Goal: Task Accomplishment & Management: Manage account settings

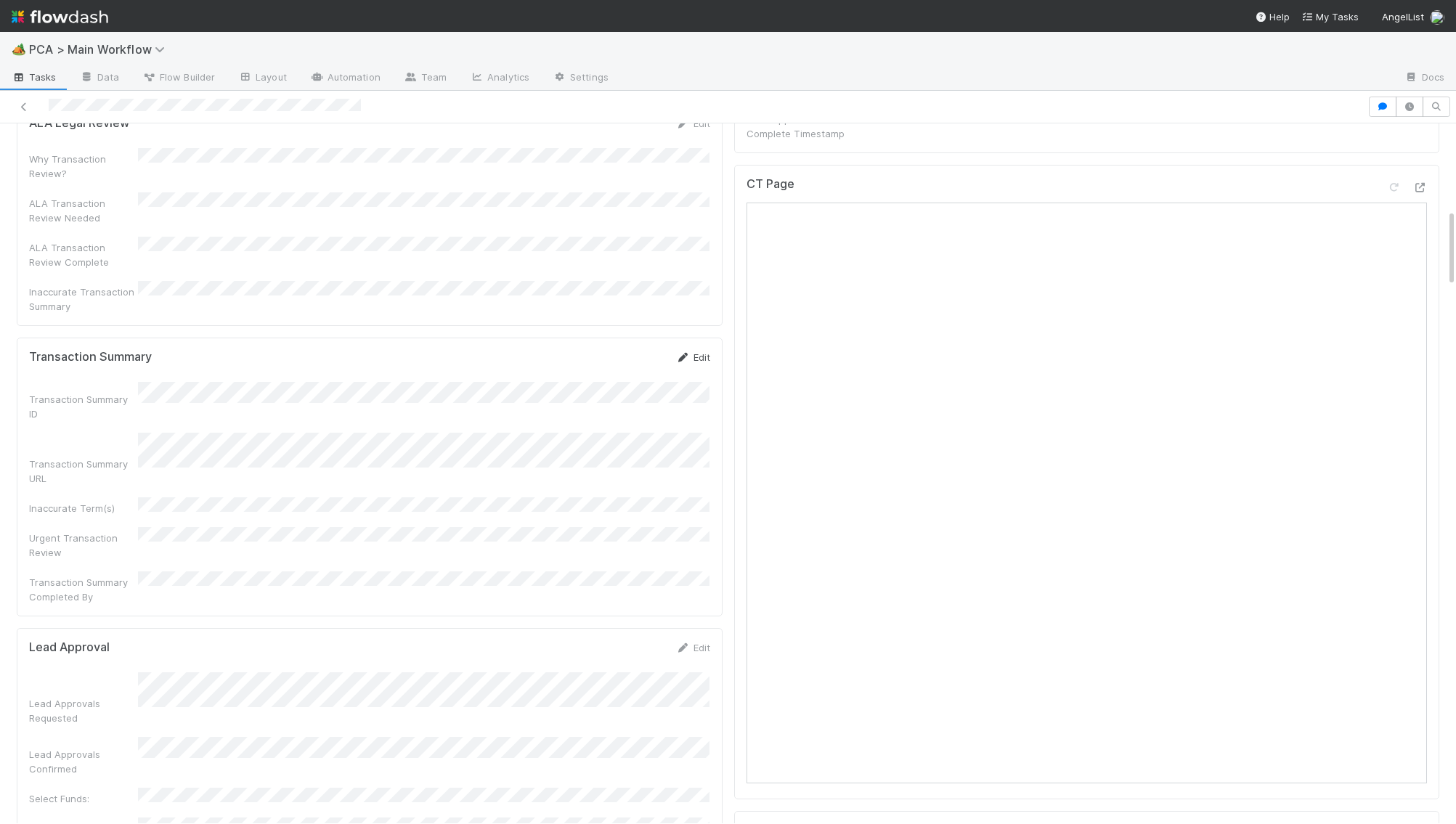
scroll to position [858, 0]
click at [356, 636] on form "Lead Approval Edit Lead Approvals Requested Lead Approvals Confirmed Select Fun…" at bounding box center [369, 741] width 681 height 210
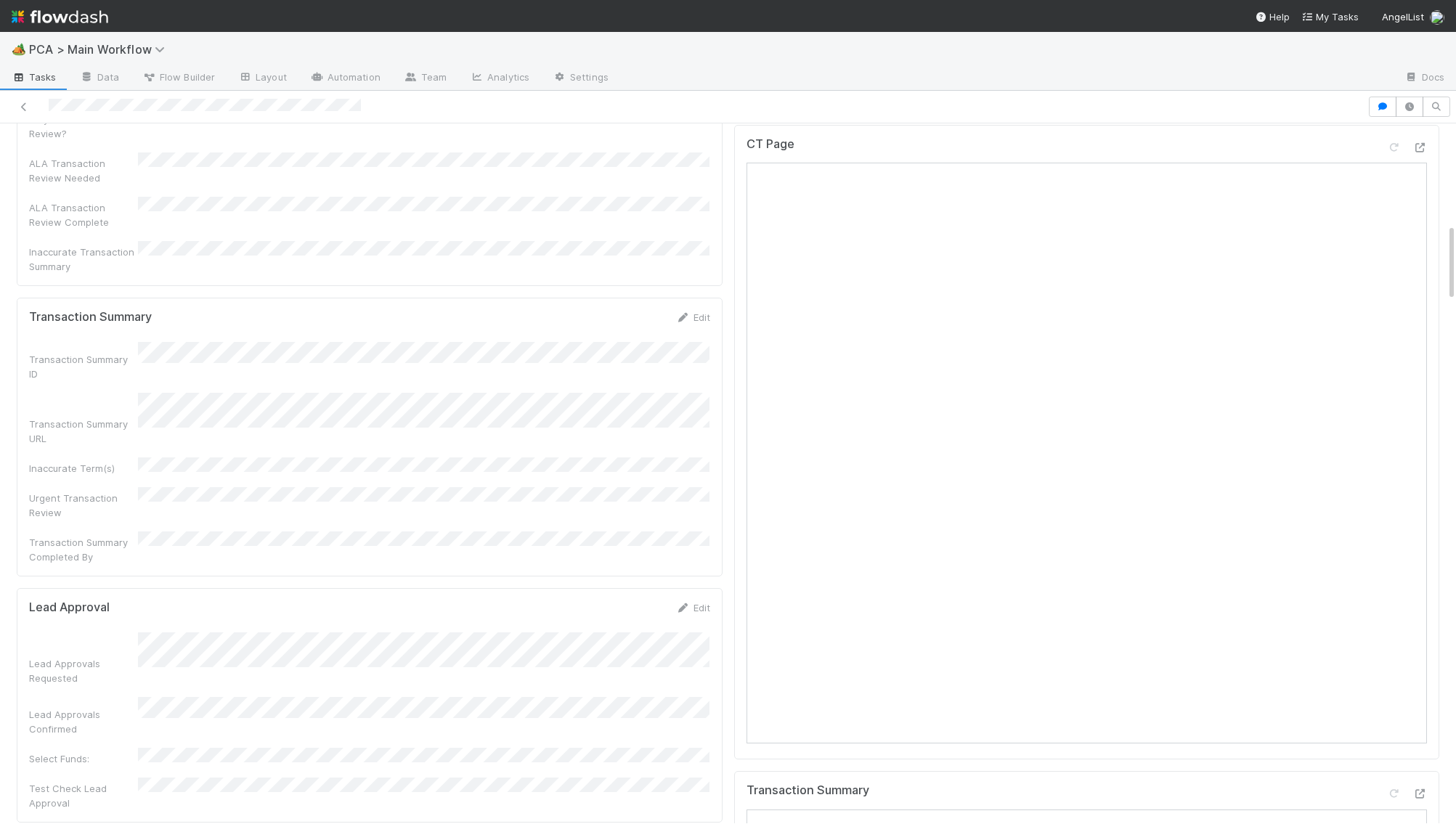
scroll to position [944, 0]
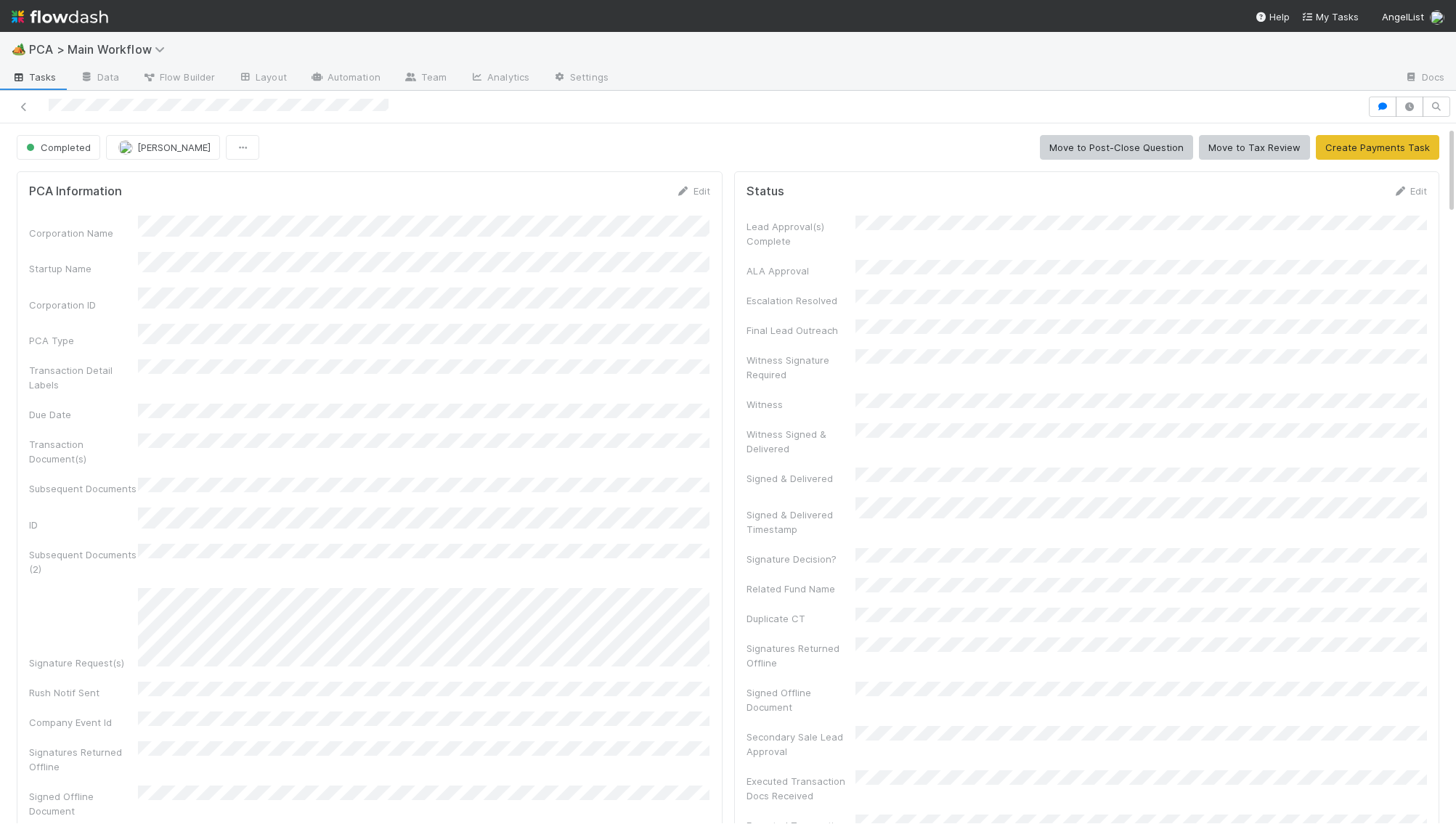
scroll to position [26, 0]
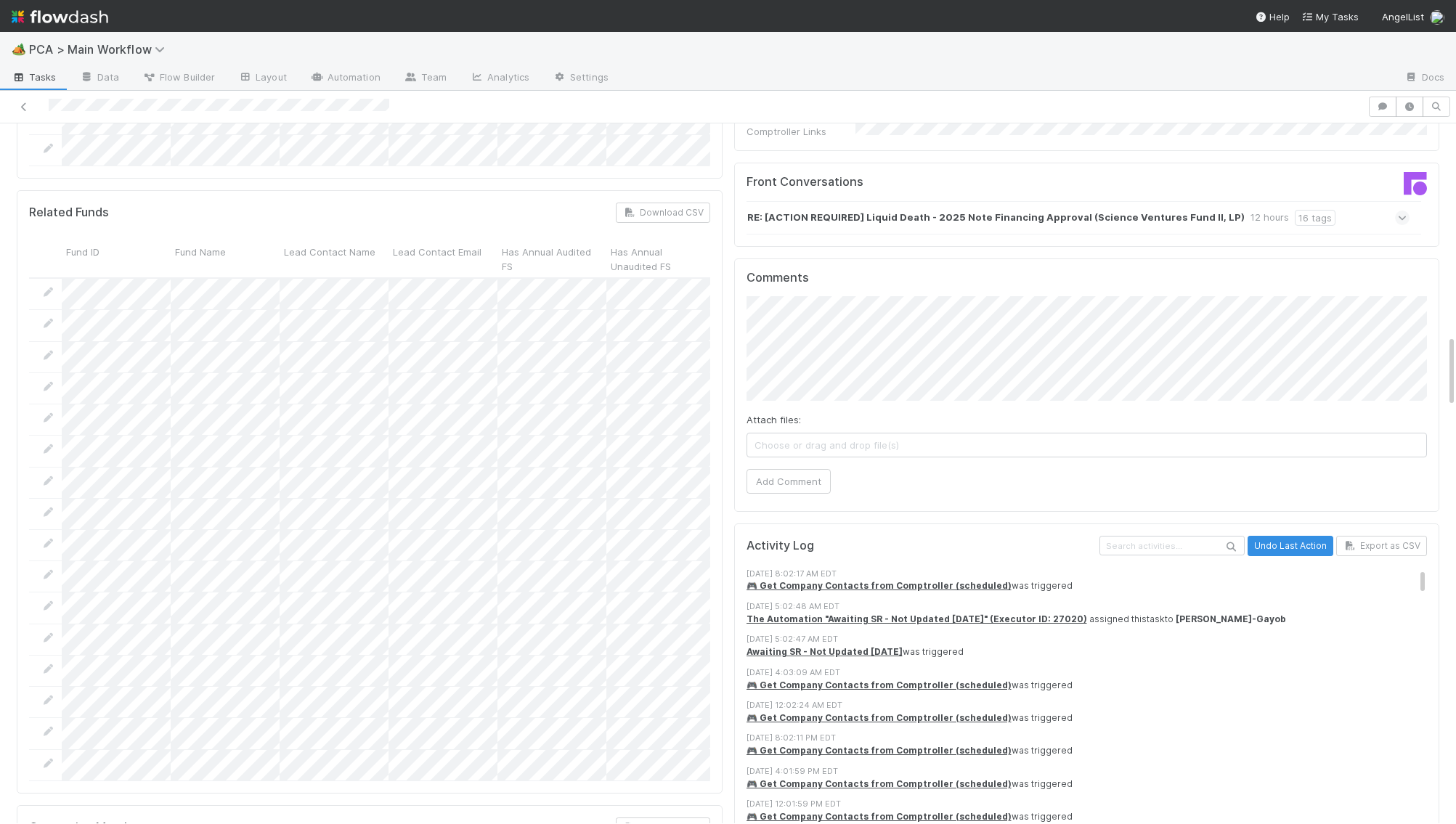
scroll to position [2016, 0]
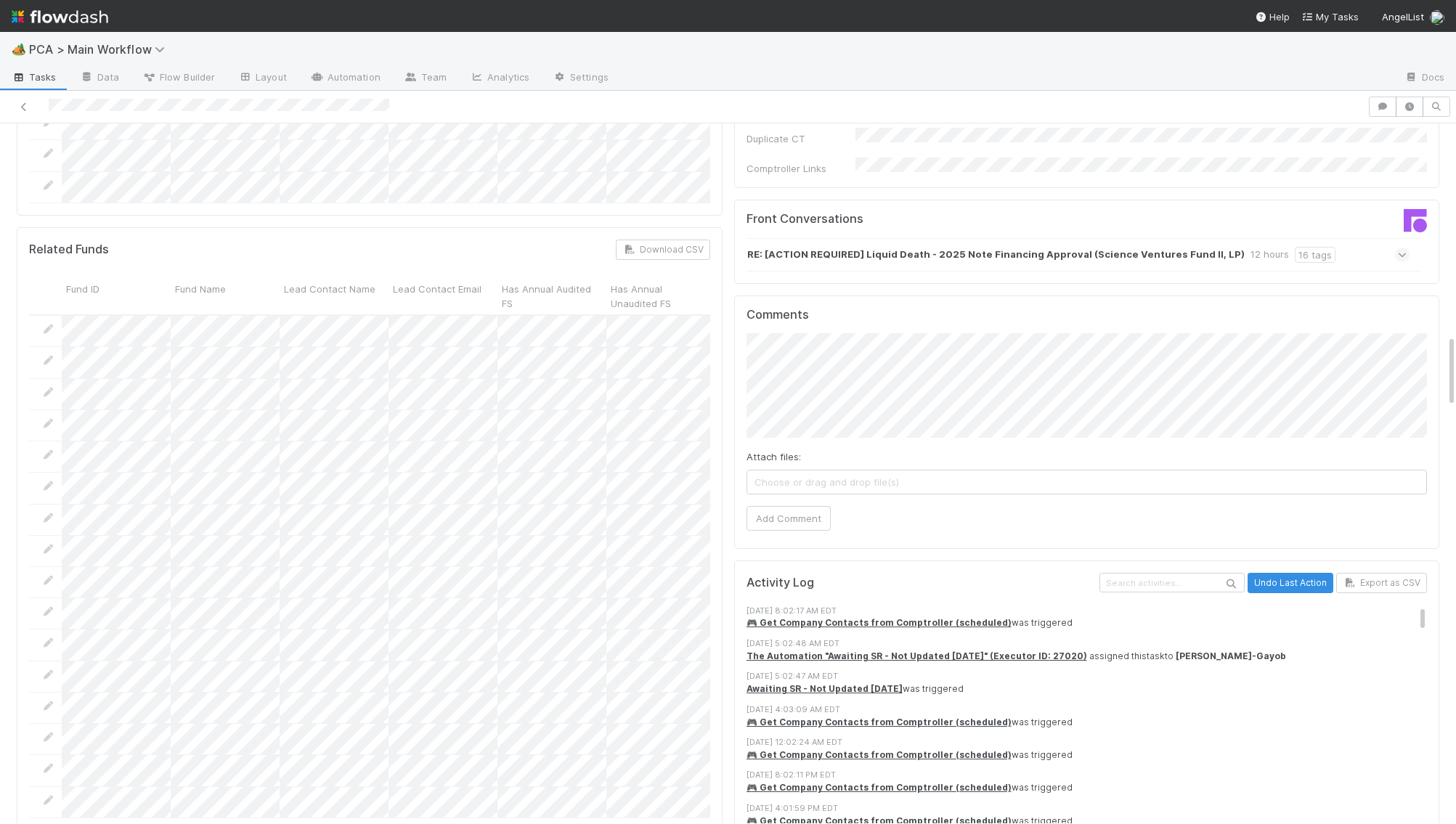
click at [778, 358] on div "Attach files: Choose or drag and drop file(s) Add Comment" at bounding box center [1087, 431] width 681 height 197
click at [787, 507] on button "Add Comment" at bounding box center [789, 518] width 84 height 24
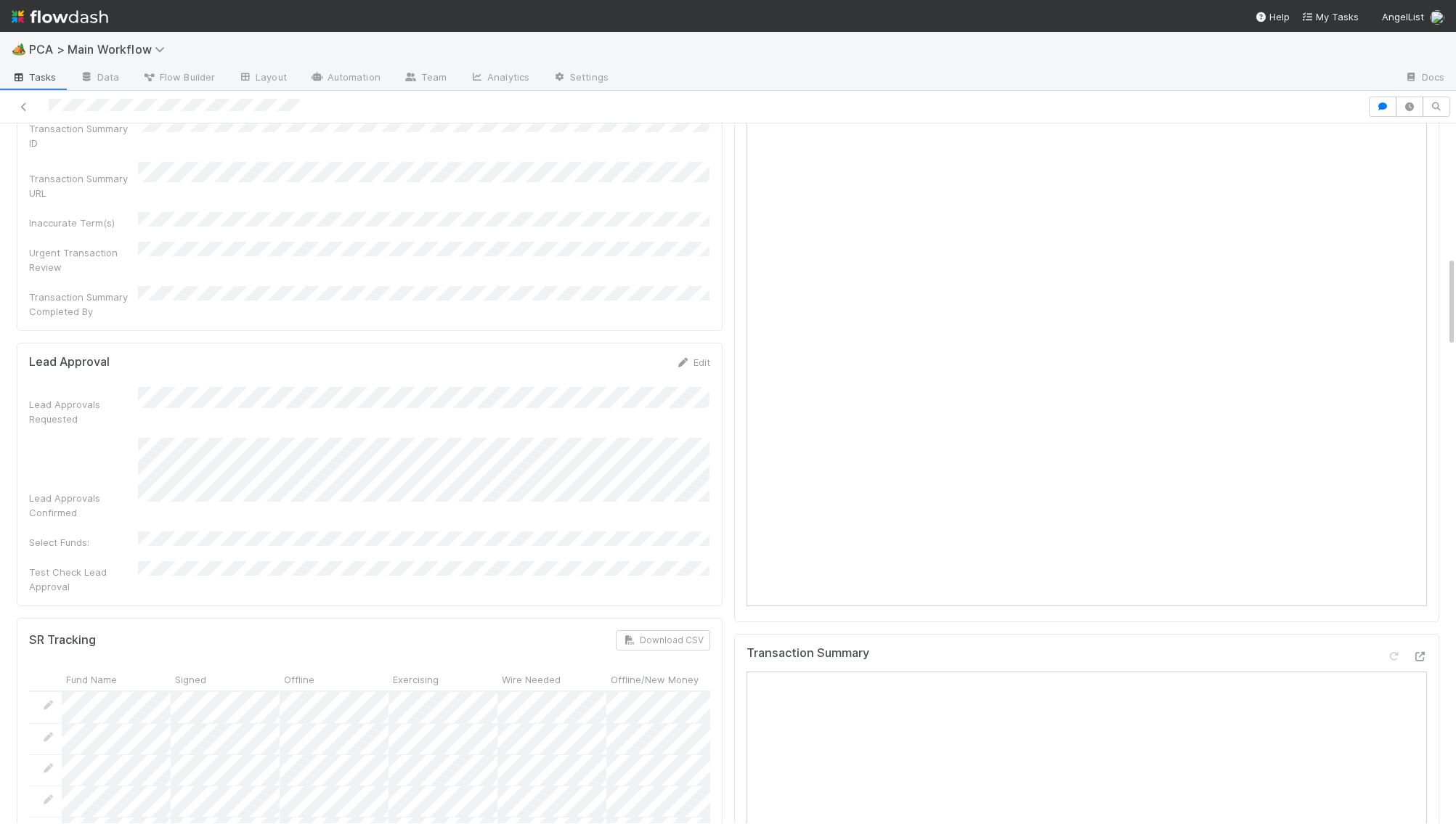
scroll to position [928, 0]
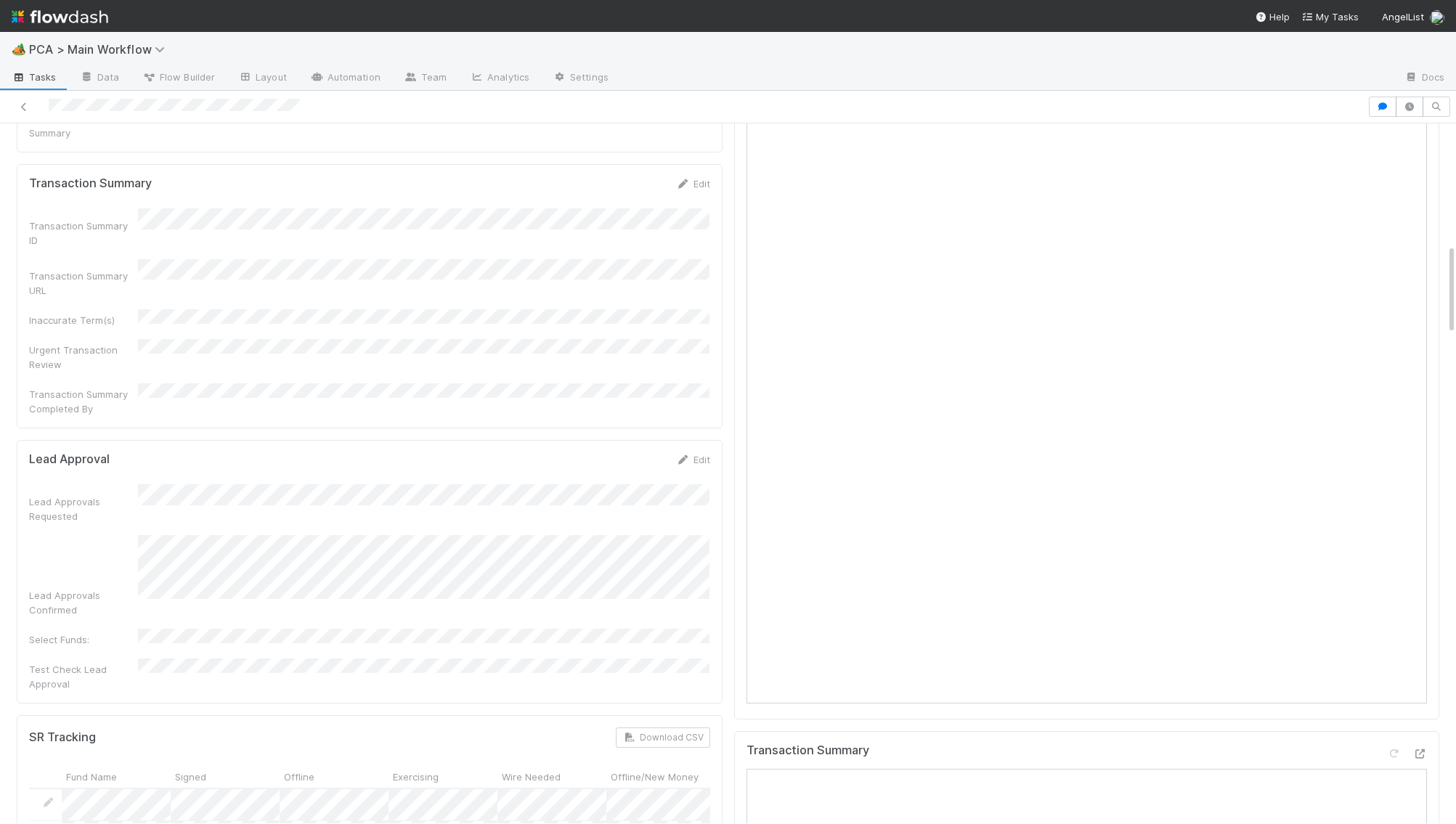
click at [558, 484] on div "Lead Approvals Requested" at bounding box center [369, 503] width 681 height 38
click at [466, 484] on div "Lead Approvals Requested" at bounding box center [369, 503] width 681 height 38
drag, startPoint x: 231, startPoint y: 380, endPoint x: 198, endPoint y: 383, distance: 33.1
click at [215, 453] on form "Lead Approval Edit Lead Approvals Requested Lead Approvals Confirmed Select Fun…" at bounding box center [369, 572] width 681 height 239
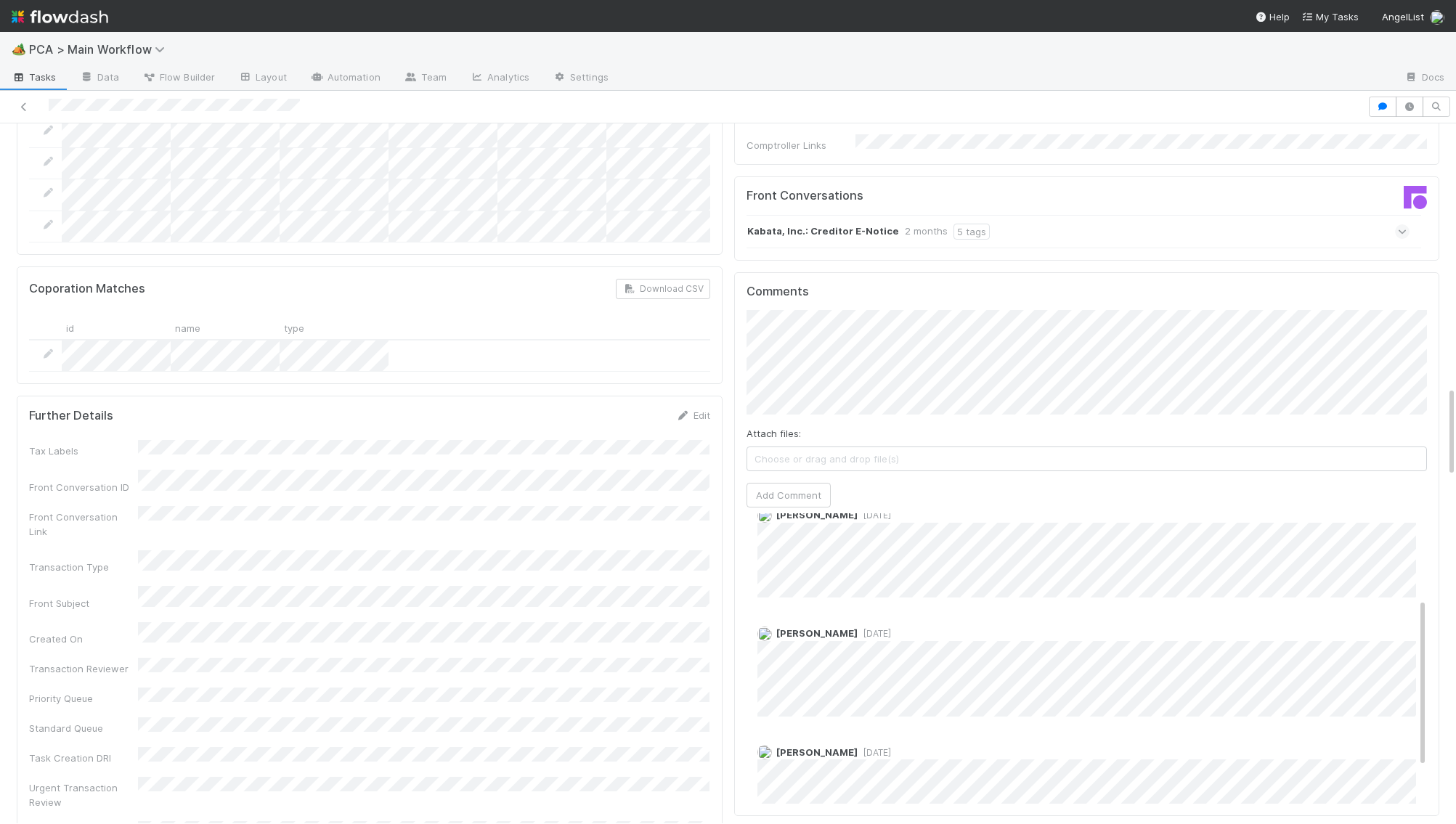
scroll to position [209, 0]
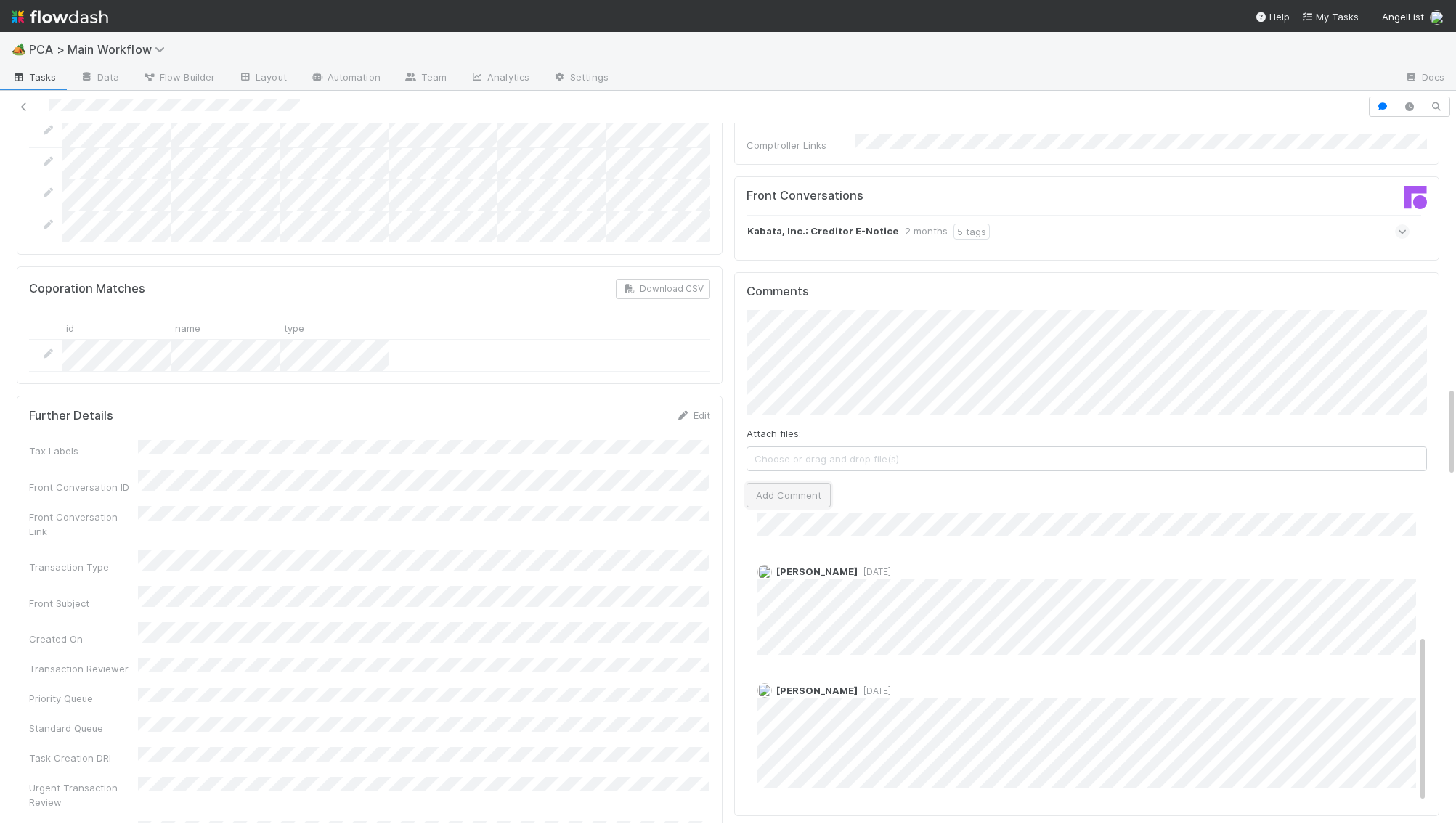
click at [820, 483] on button "Add Comment" at bounding box center [789, 495] width 84 height 24
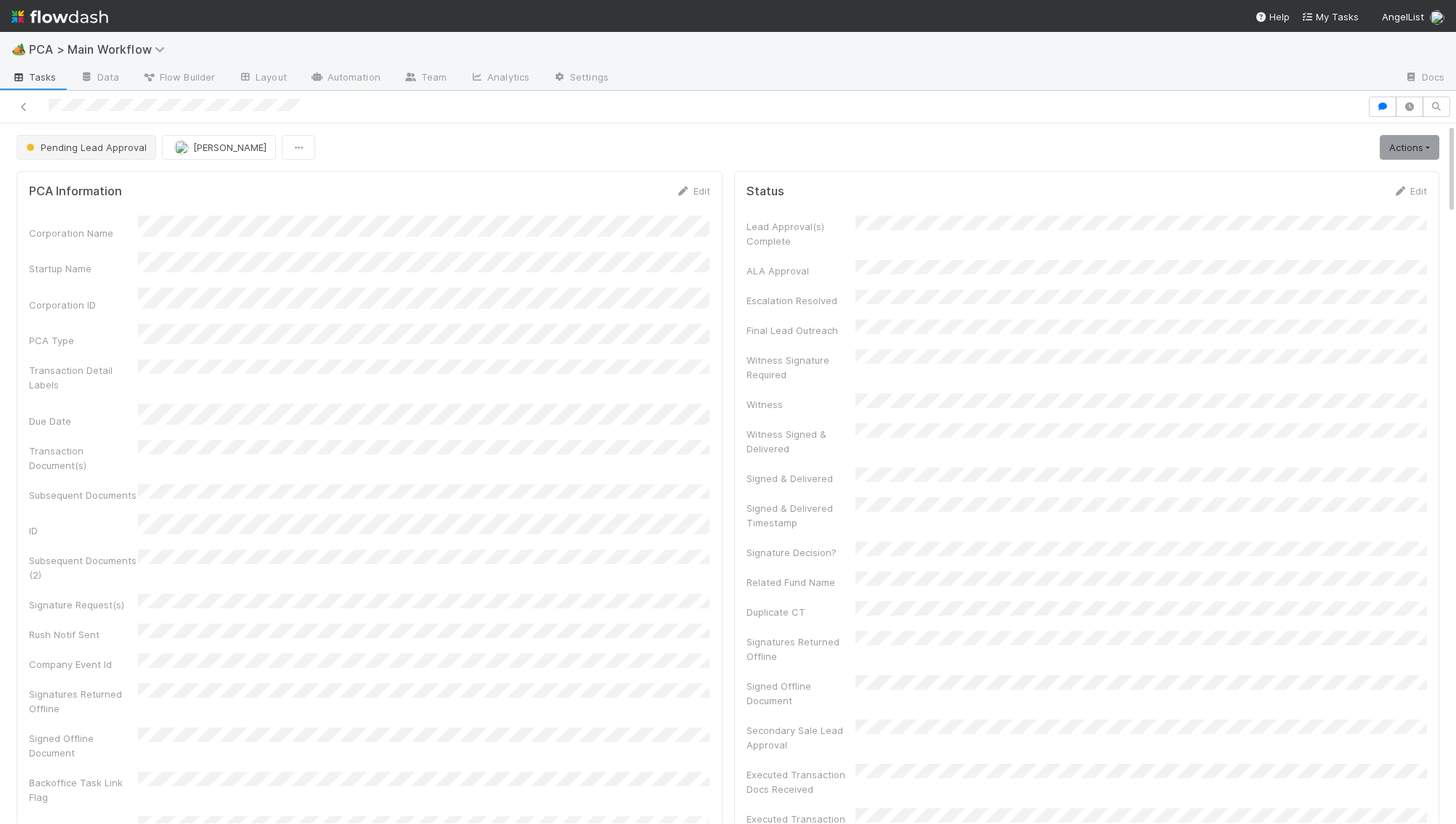
scroll to position [342, 0]
click at [1392, 189] on icon at bounding box center [1399, 191] width 15 height 10
click at [1350, 193] on button "Save" at bounding box center [1349, 196] width 41 height 24
click at [129, 145] on span "Pending Lead Approval" at bounding box center [85, 148] width 123 height 12
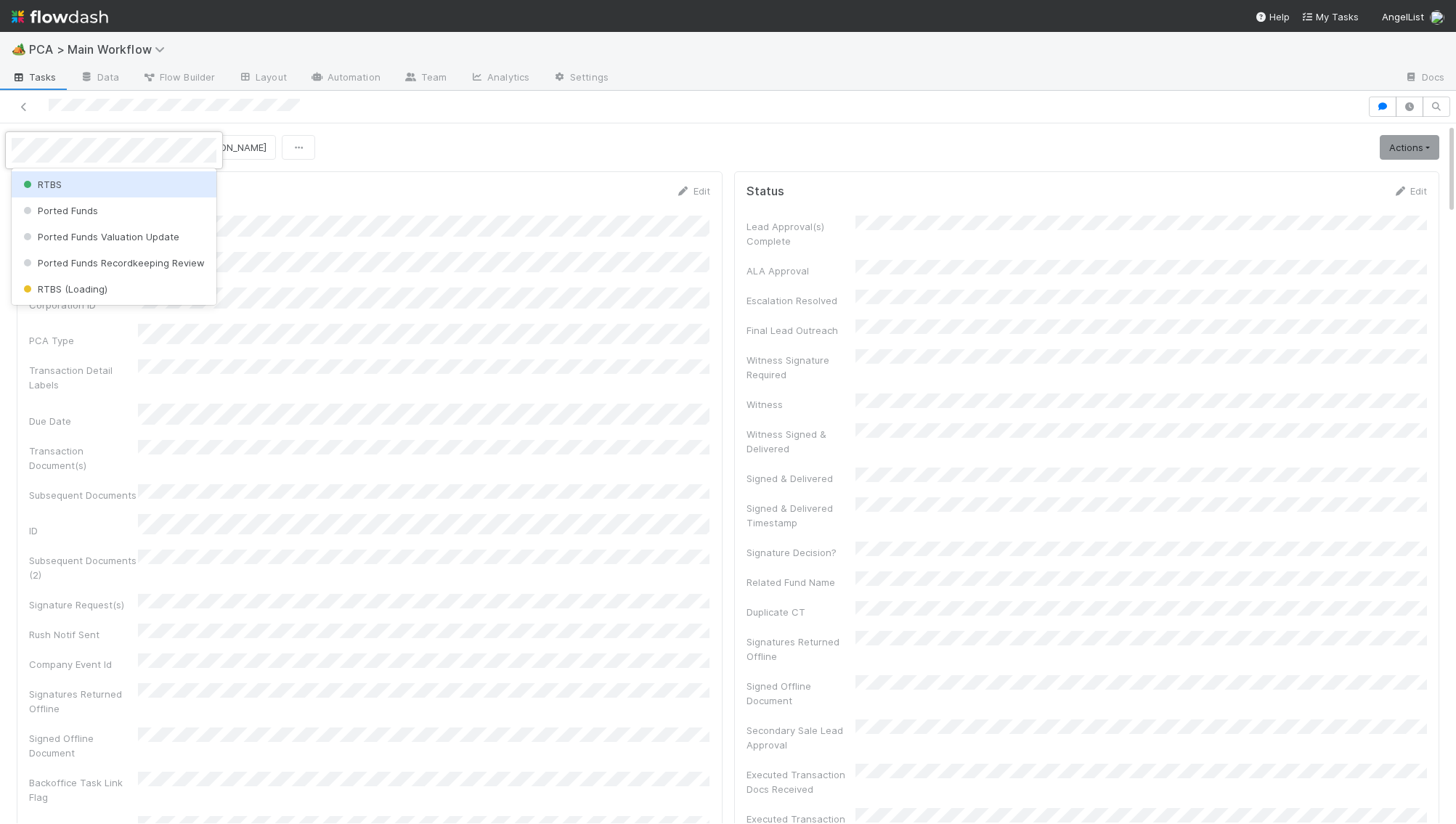
click at [132, 176] on div "RTBS" at bounding box center [114, 184] width 205 height 26
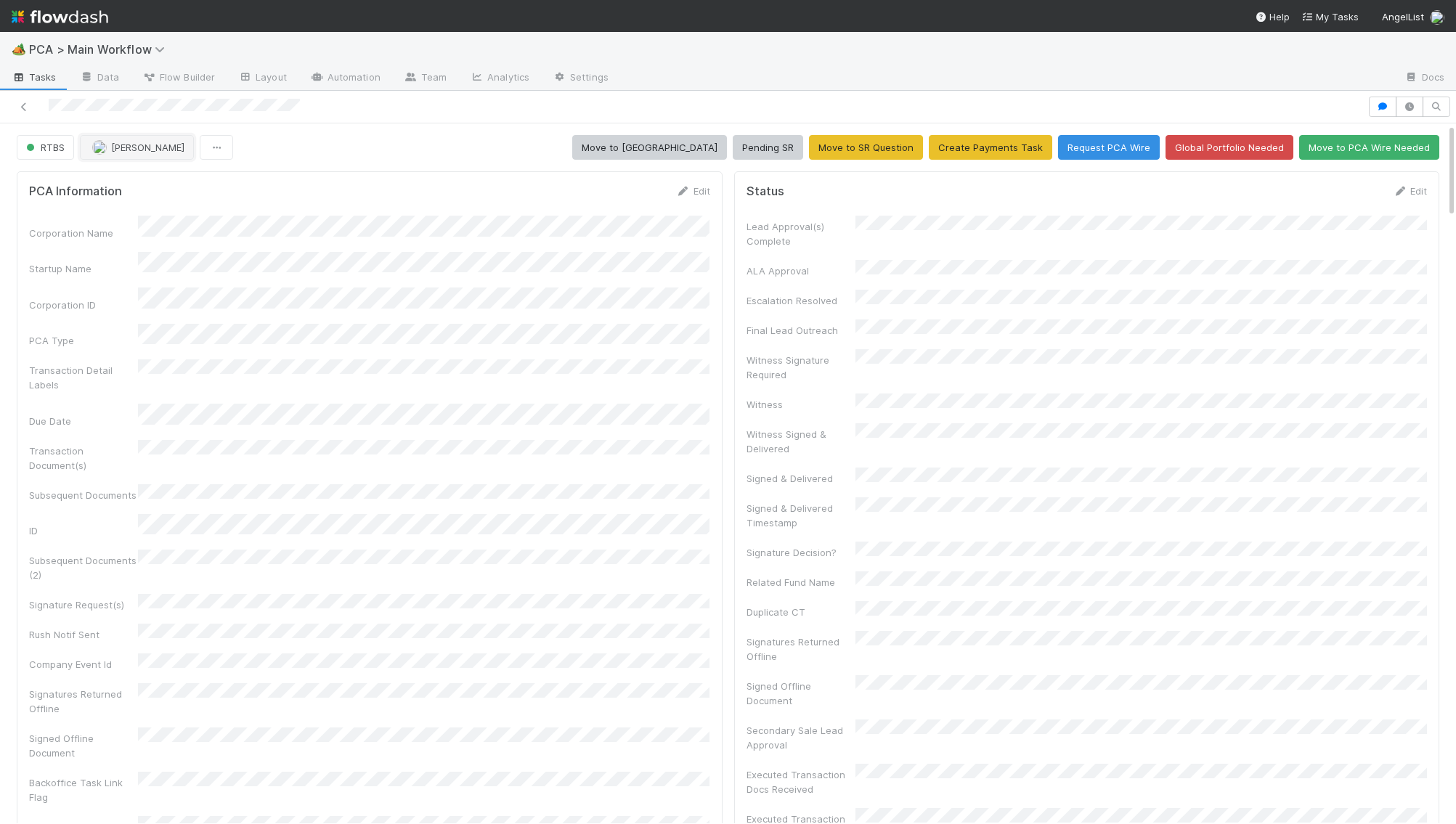
click at [162, 147] on span "[PERSON_NAME]" at bounding box center [147, 148] width 73 height 12
click at [177, 227] on div "Josh Tarr" at bounding box center [177, 237] width 205 height 26
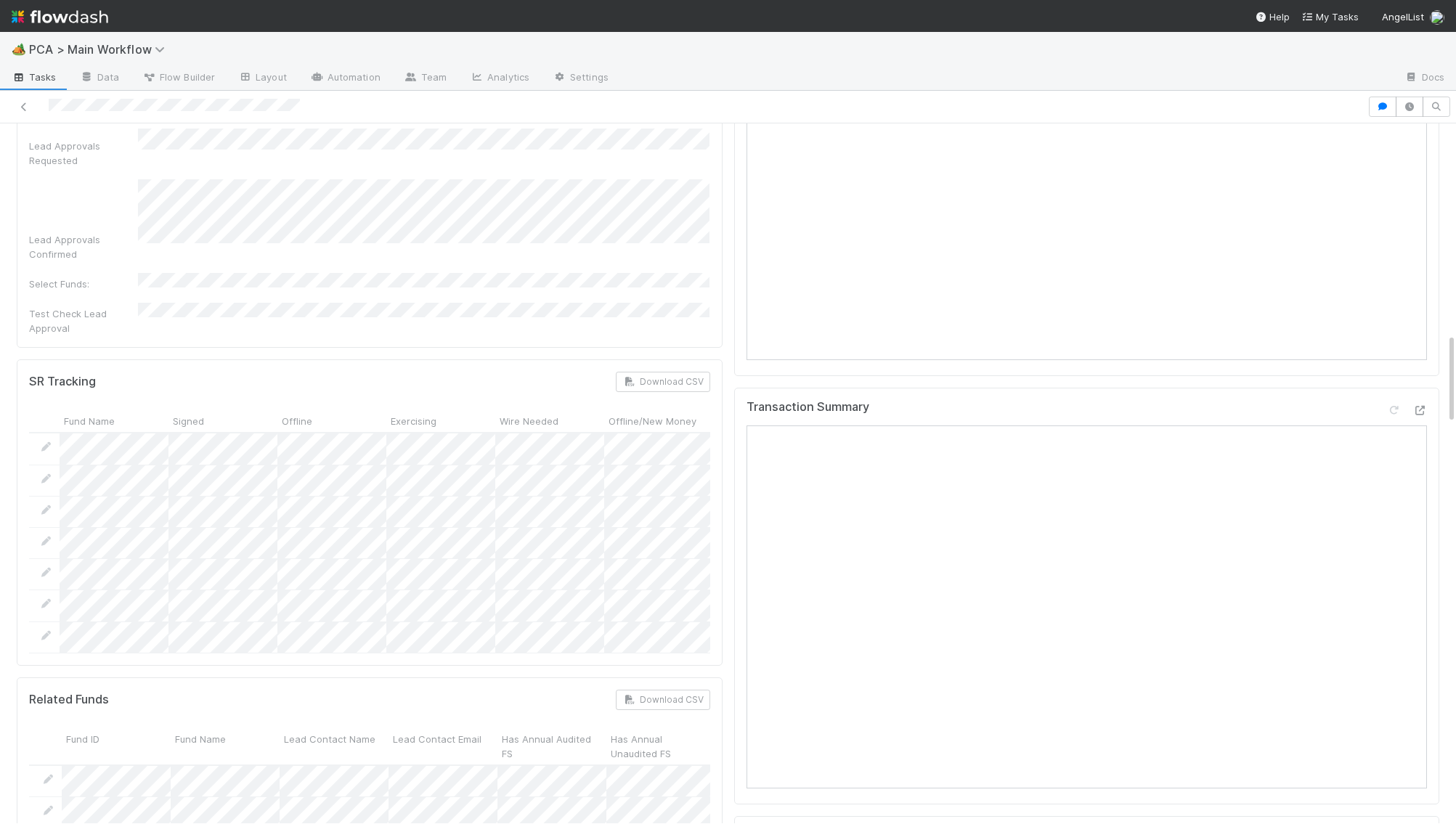
scroll to position [1719, 0]
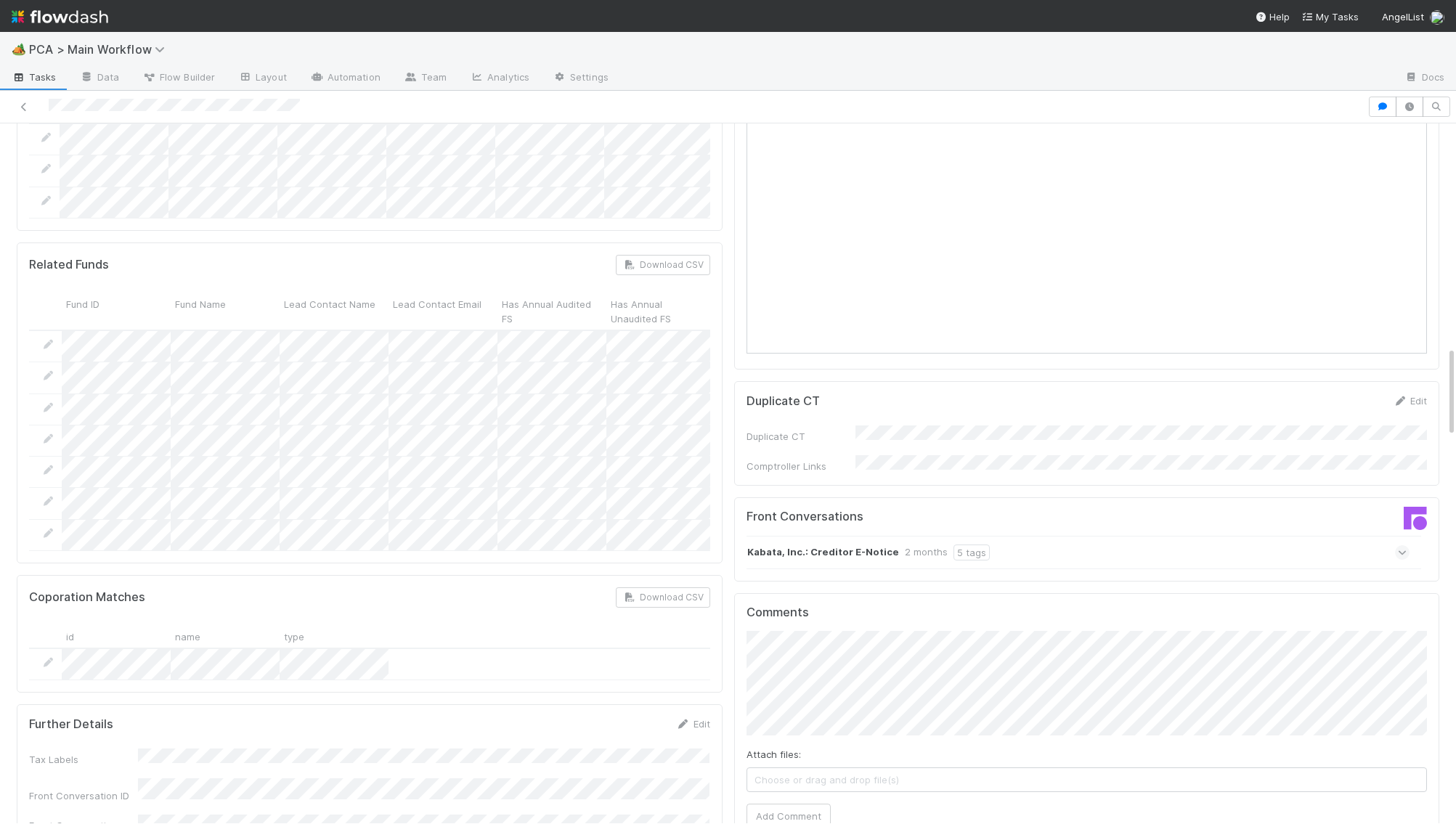
click at [857, 545] on strong "Kabata, Inc.: Creditor E-Notice" at bounding box center [823, 553] width 152 height 16
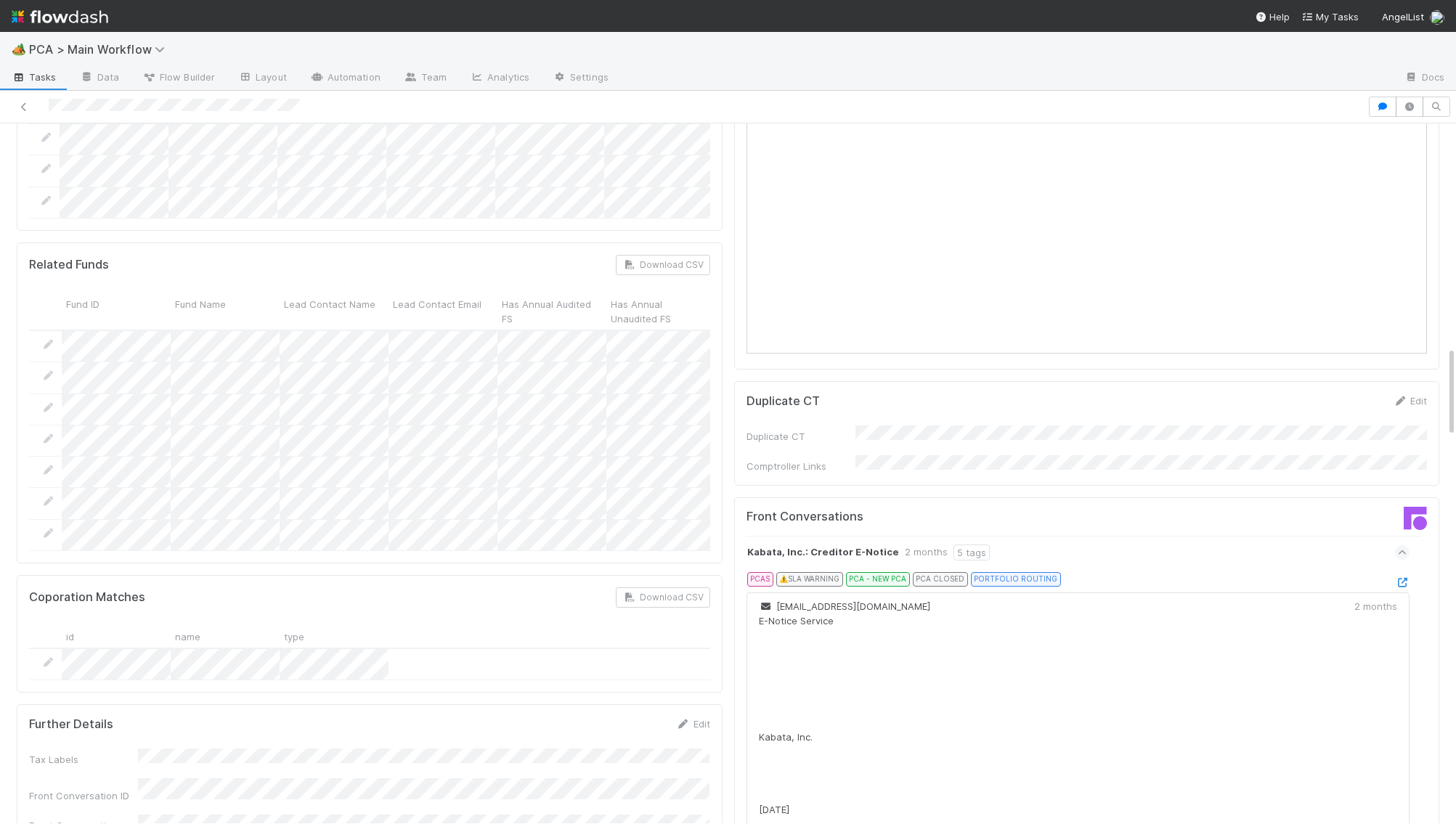
click at [1399, 578] on icon at bounding box center [1402, 583] width 15 height 10
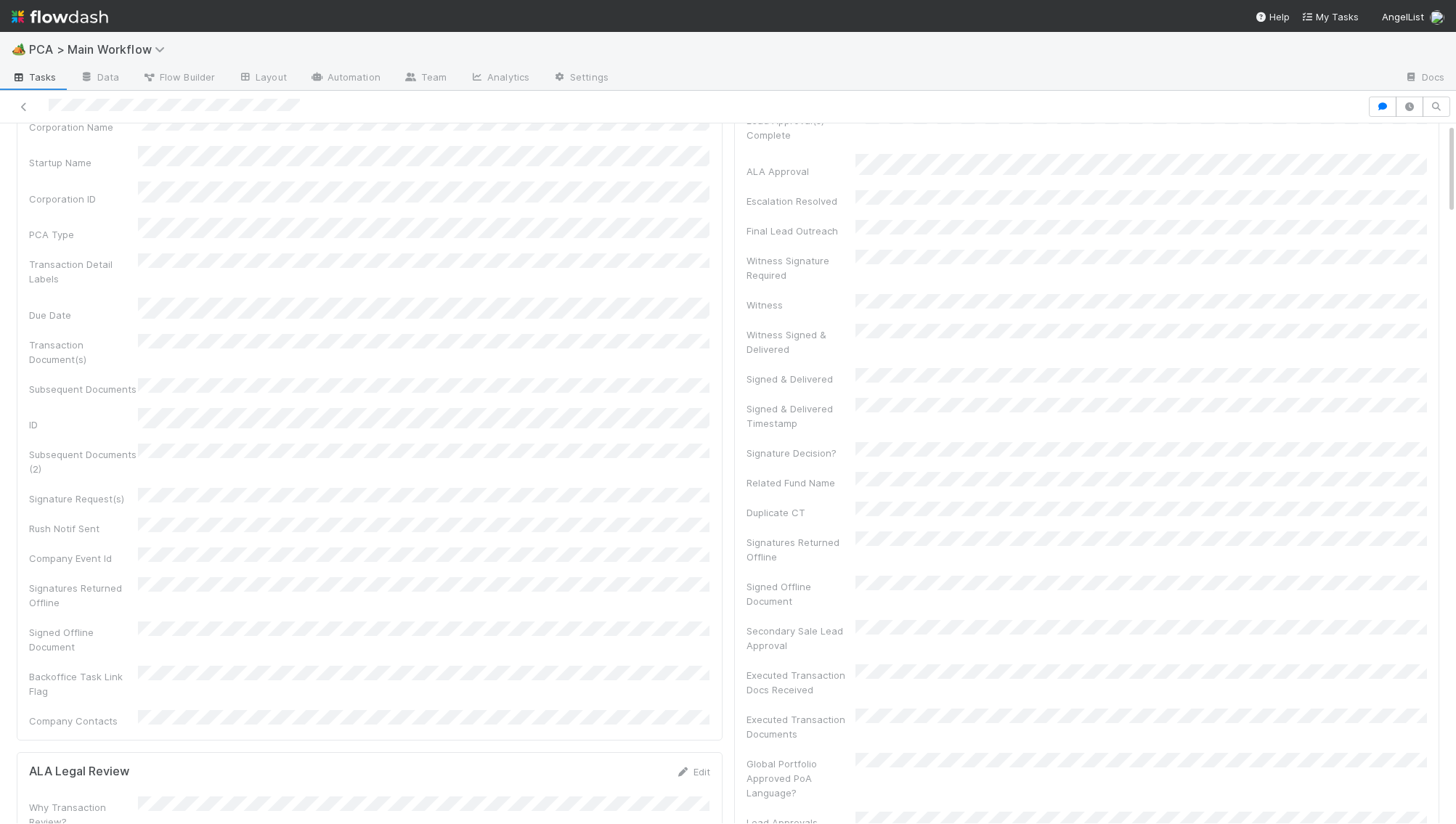
scroll to position [0, 0]
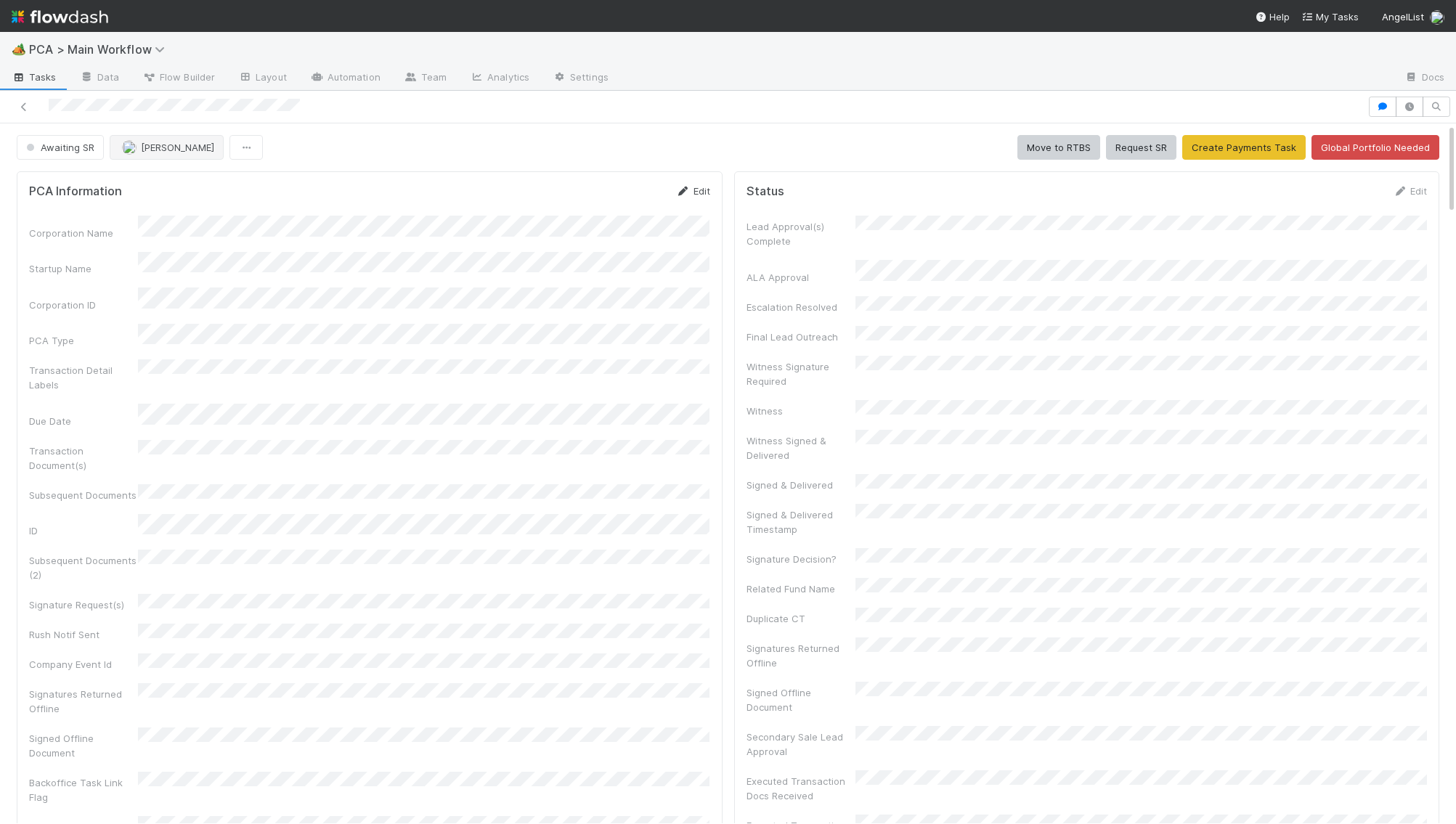
click at [685, 189] on icon at bounding box center [683, 191] width 15 height 10
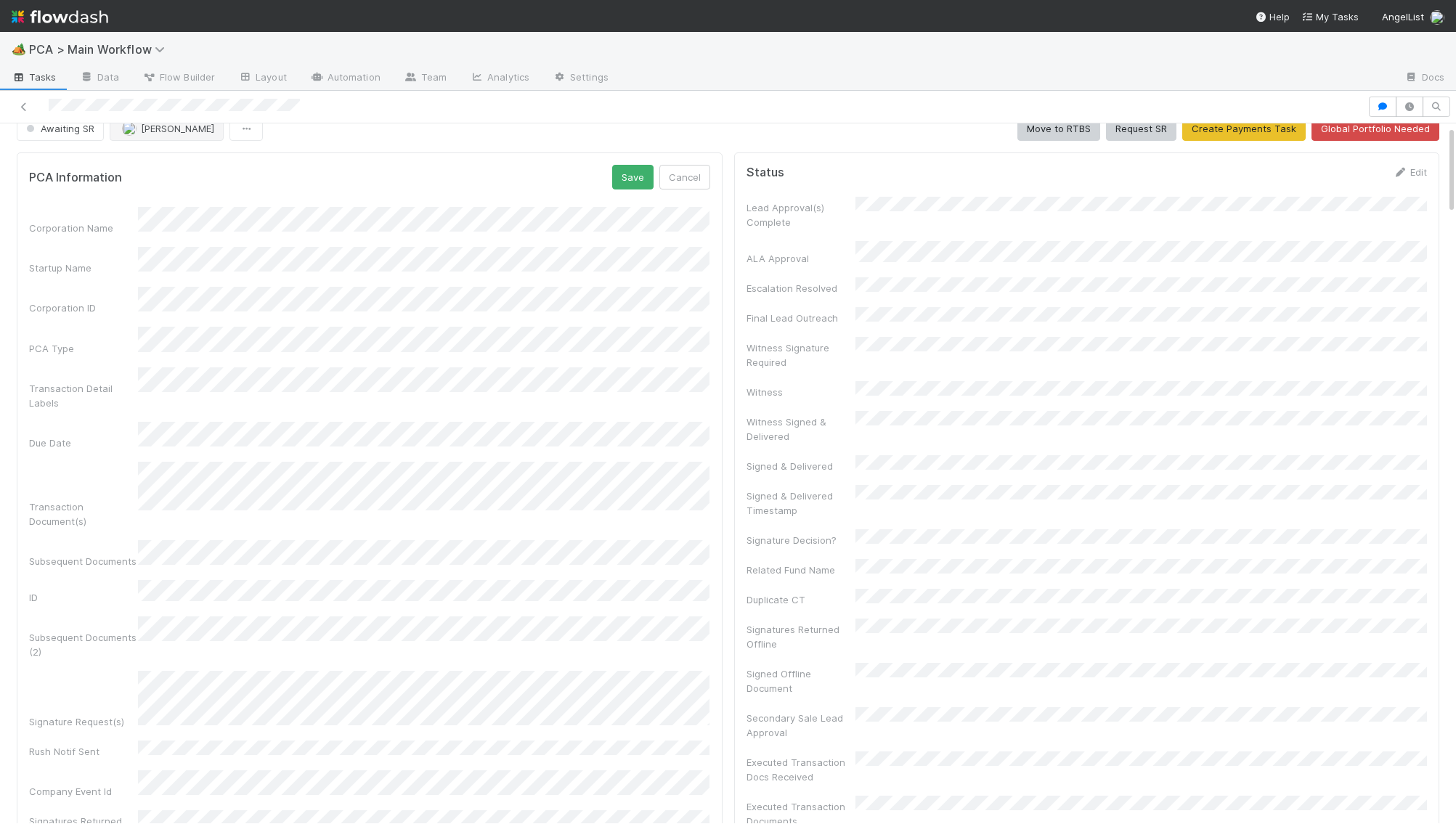
scroll to position [16, 0]
click at [633, 175] on button "Save" at bounding box center [633, 180] width 41 height 24
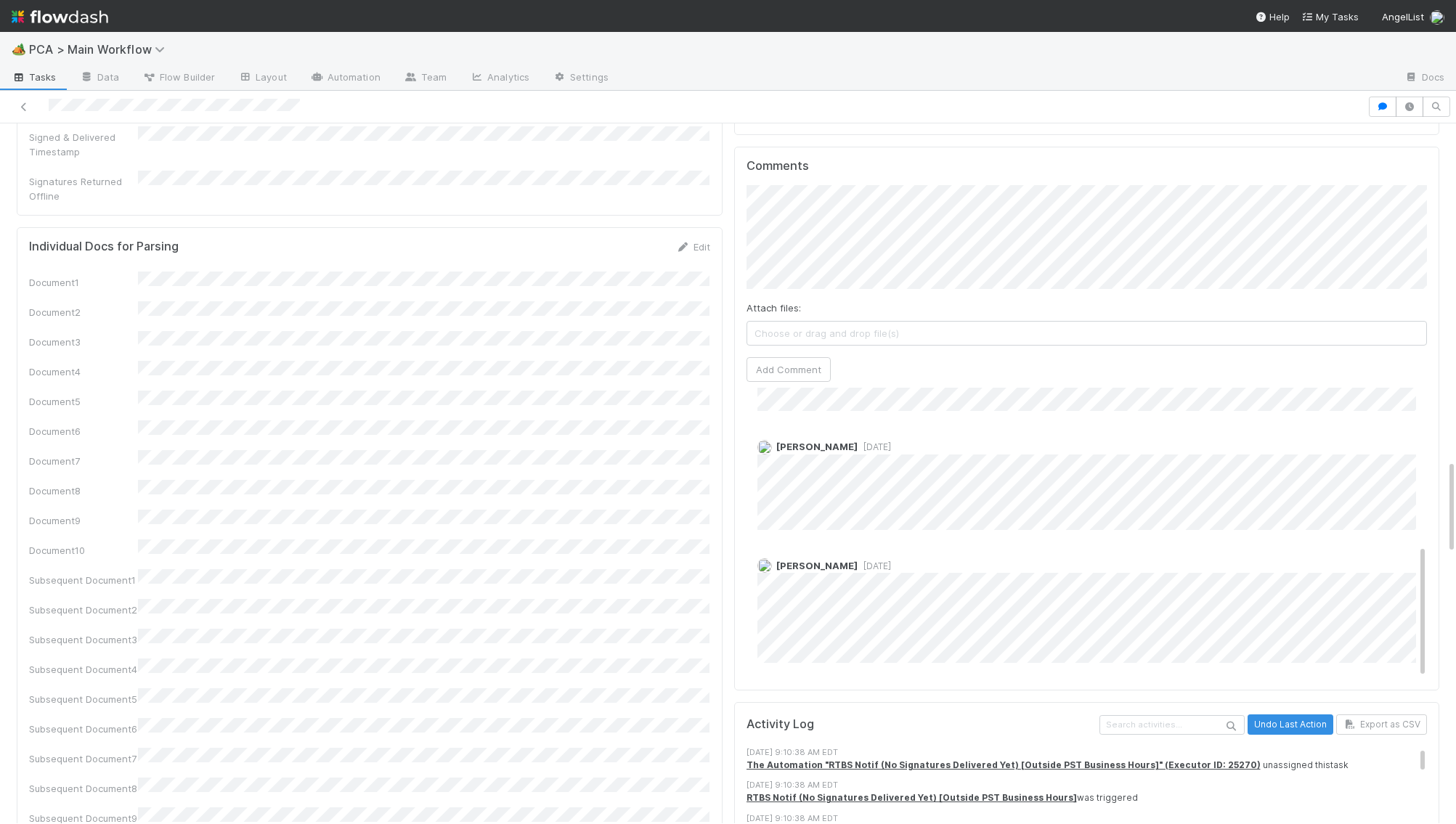
scroll to position [0, 0]
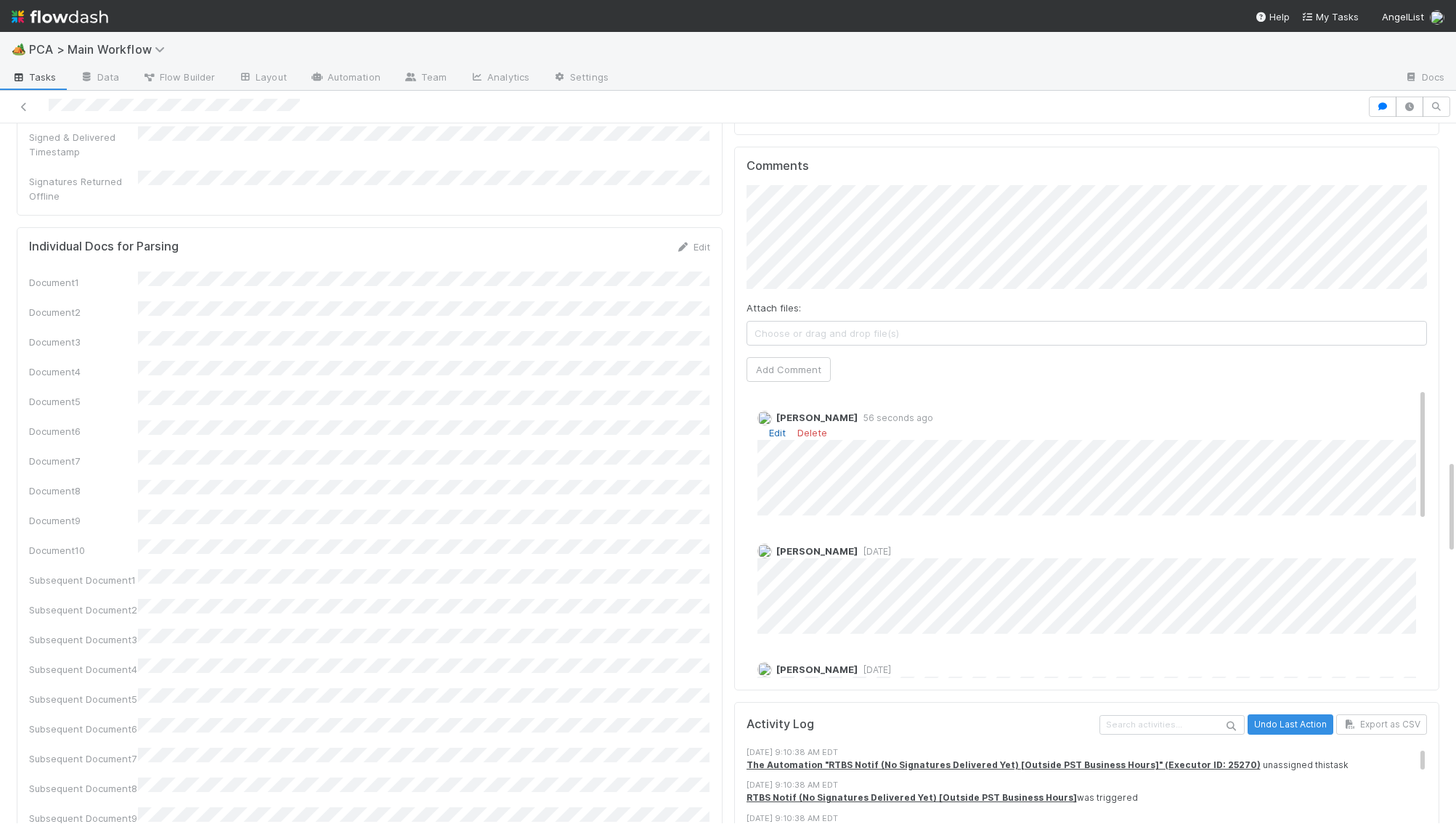
click at [779, 427] on link "Edit" at bounding box center [777, 433] width 17 height 12
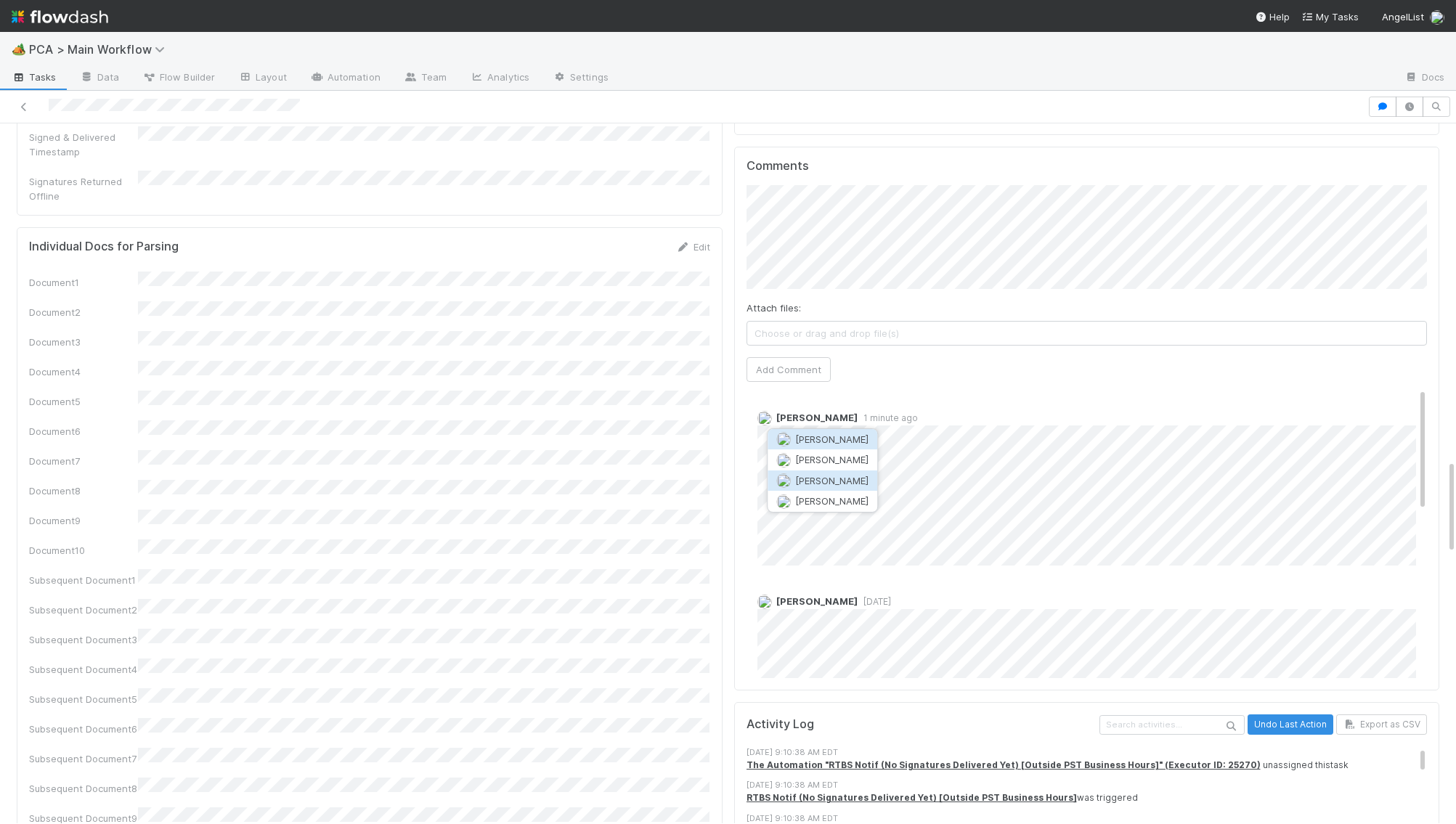
click at [813, 475] on span "[PERSON_NAME]" at bounding box center [832, 481] width 73 height 12
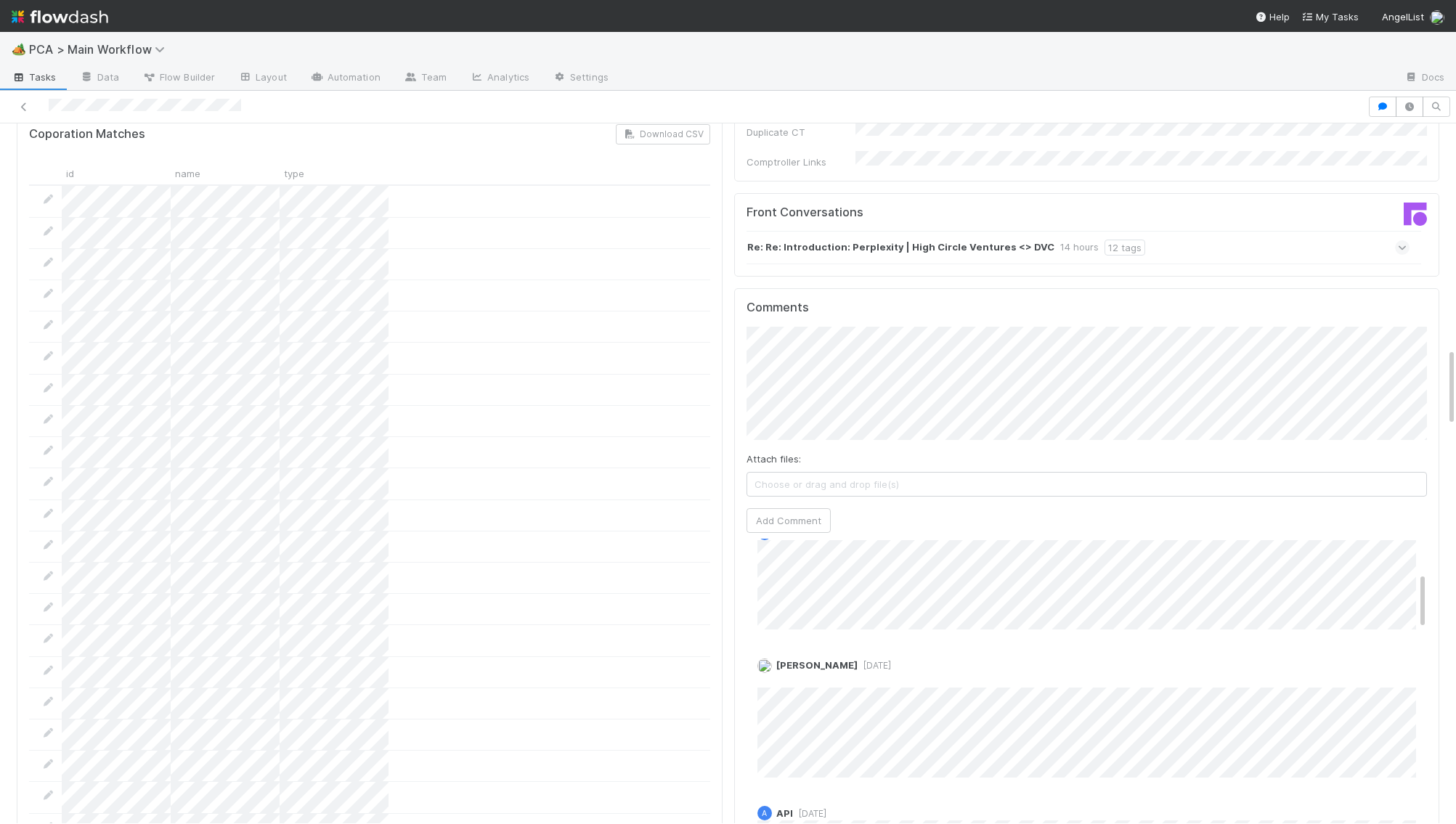
scroll to position [2010, 0]
drag, startPoint x: 803, startPoint y: 406, endPoint x: 803, endPoint y: 422, distance: 16.0
click at [805, 409] on div "Attach files: Choose or drag and drop file(s) Add Comment" at bounding box center [1087, 432] width 681 height 212
drag, startPoint x: 803, startPoint y: 422, endPoint x: 734, endPoint y: 373, distance: 84.6
click at [803, 513] on button "Add Comment" at bounding box center [789, 525] width 84 height 24
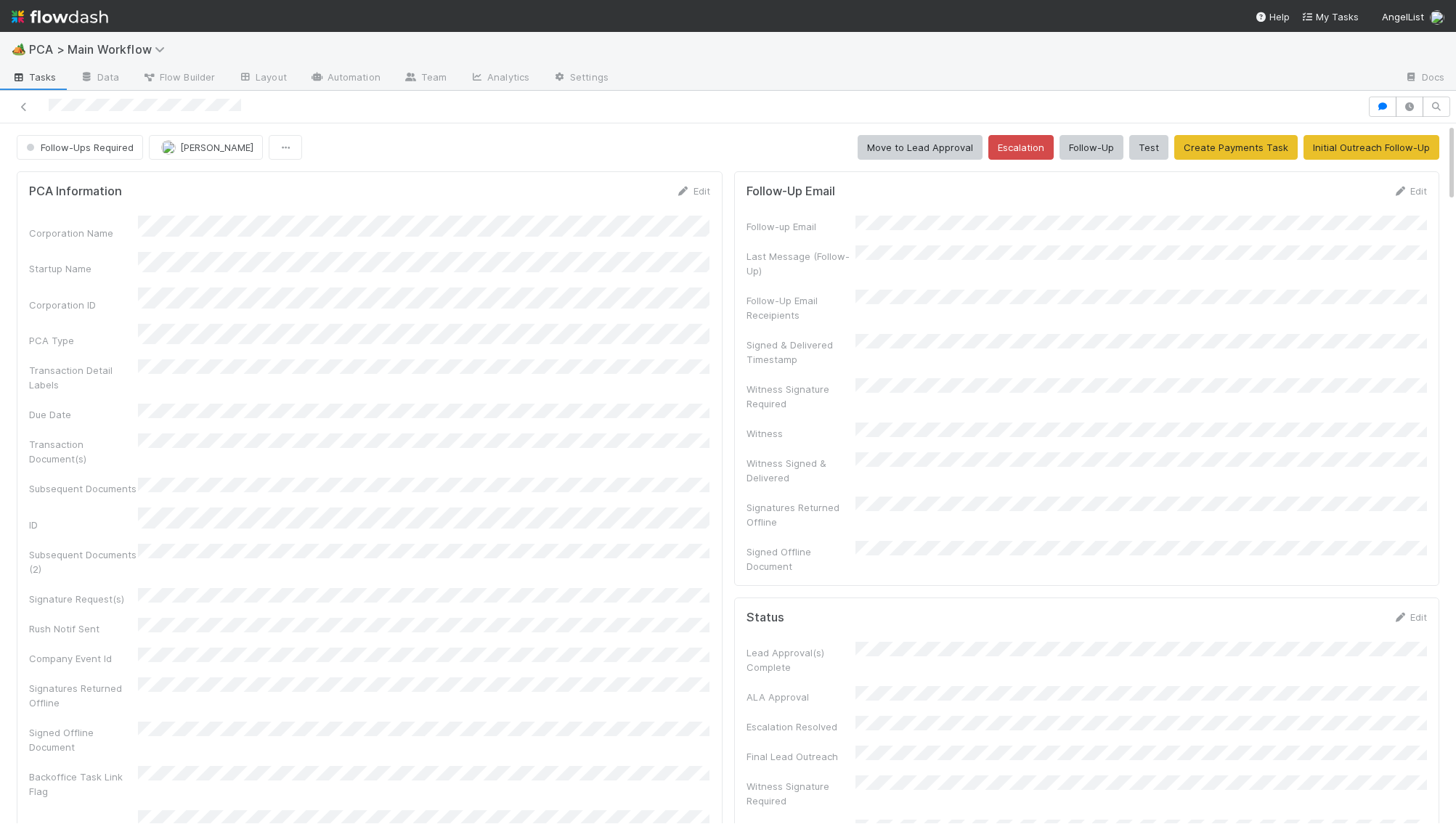
scroll to position [374, 0]
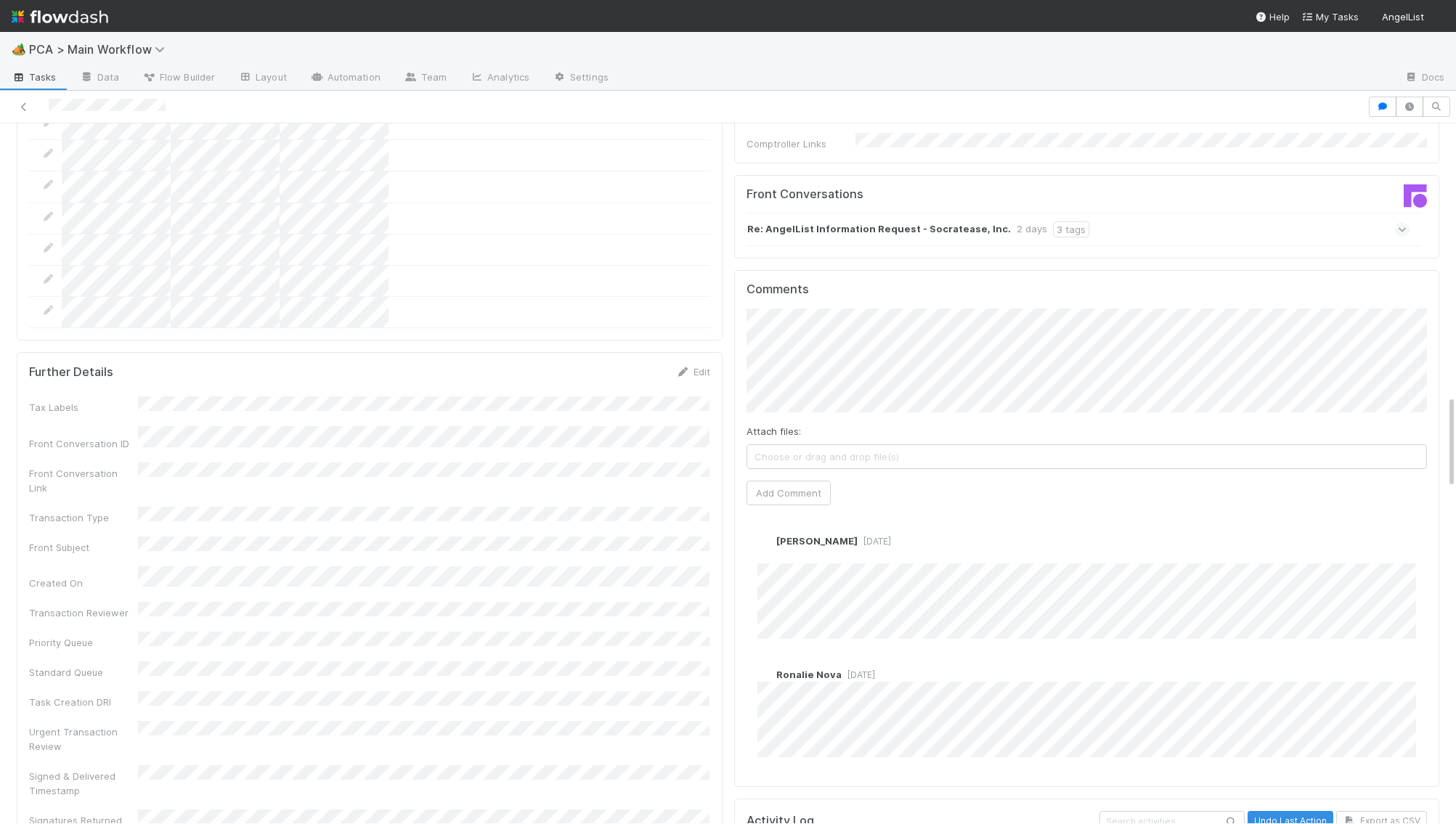
scroll to position [2035, 0]
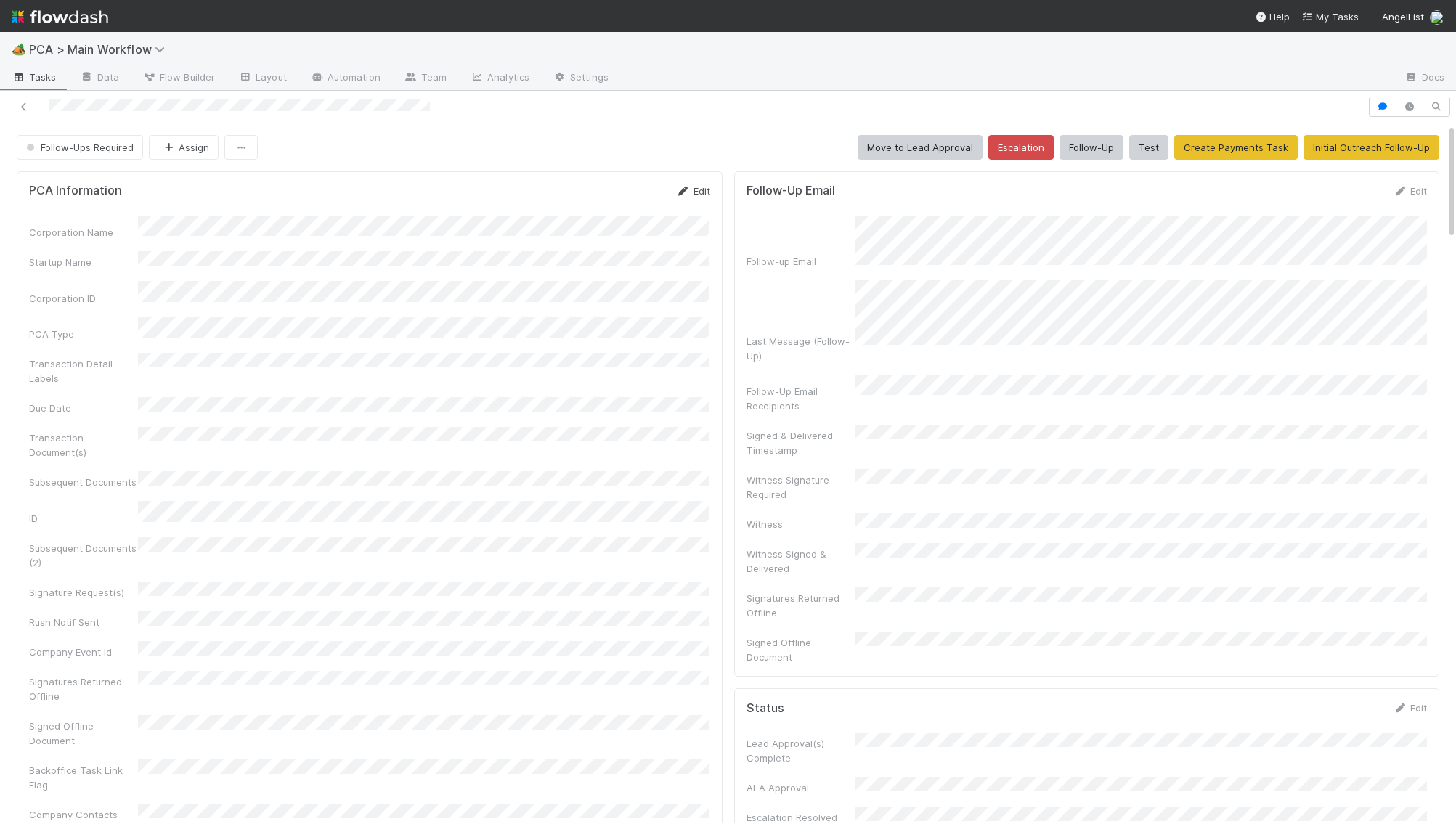
click at [686, 188] on icon at bounding box center [683, 191] width 15 height 10
click at [643, 197] on button "Save" at bounding box center [633, 196] width 41 height 24
click at [671, 189] on div "PCA Information Edit" at bounding box center [369, 191] width 681 height 15
click at [678, 188] on icon at bounding box center [683, 191] width 15 height 10
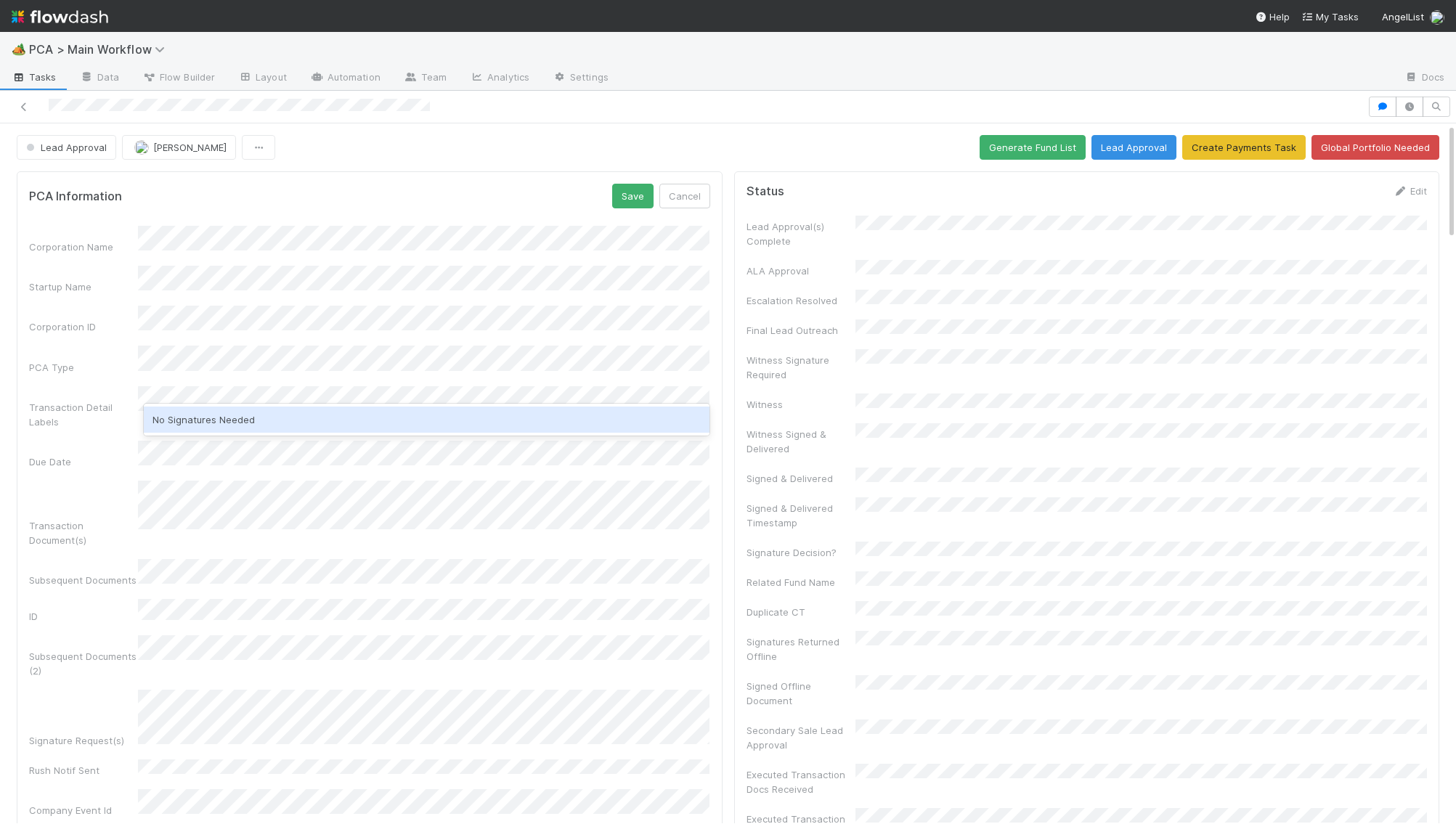
click at [225, 419] on div "No Signatures Needed" at bounding box center [426, 419] width 565 height 26
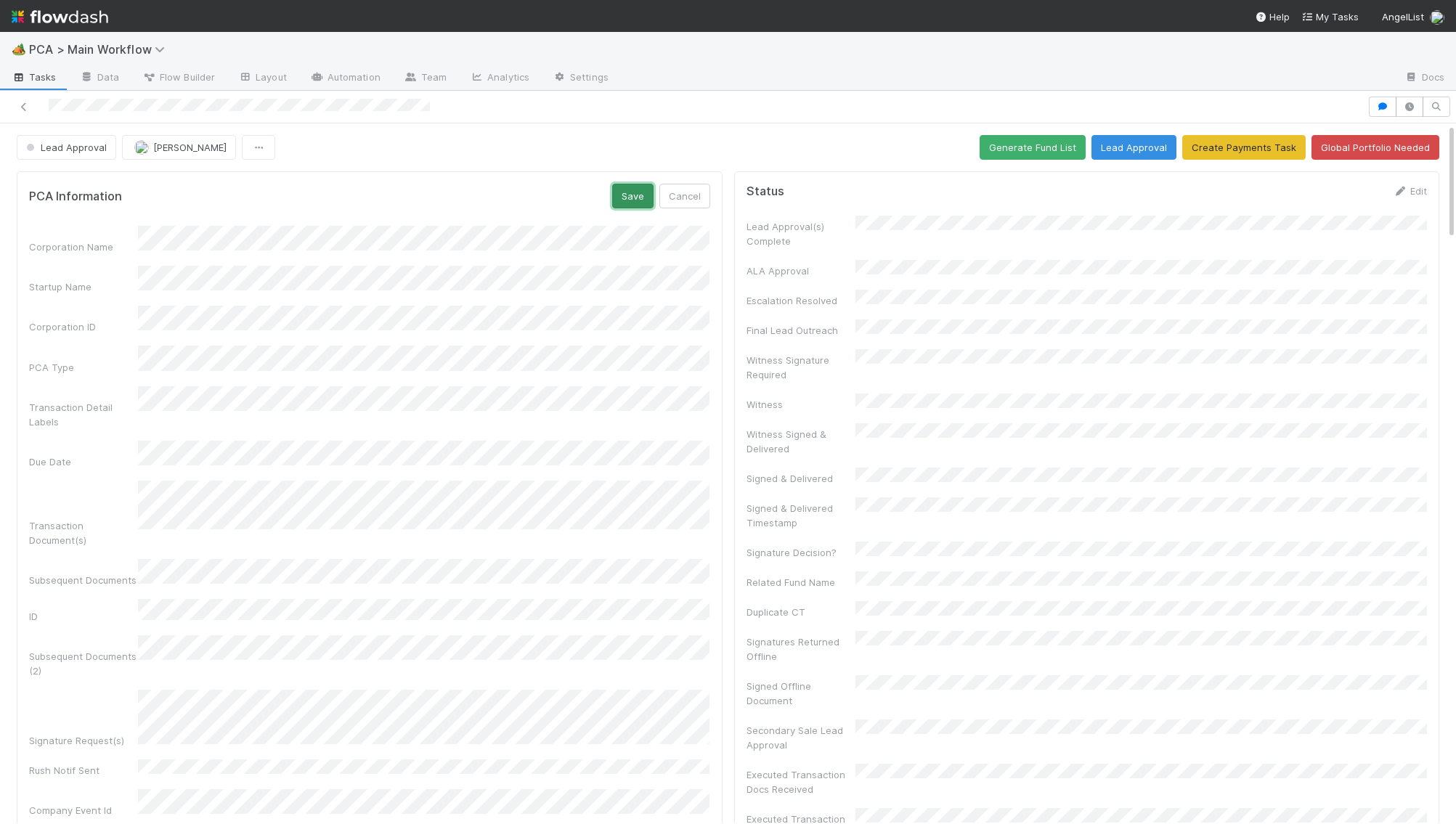
click at [630, 195] on button "Save" at bounding box center [633, 196] width 41 height 24
click at [39, 147] on span "Lead Approval" at bounding box center [65, 148] width 83 height 12
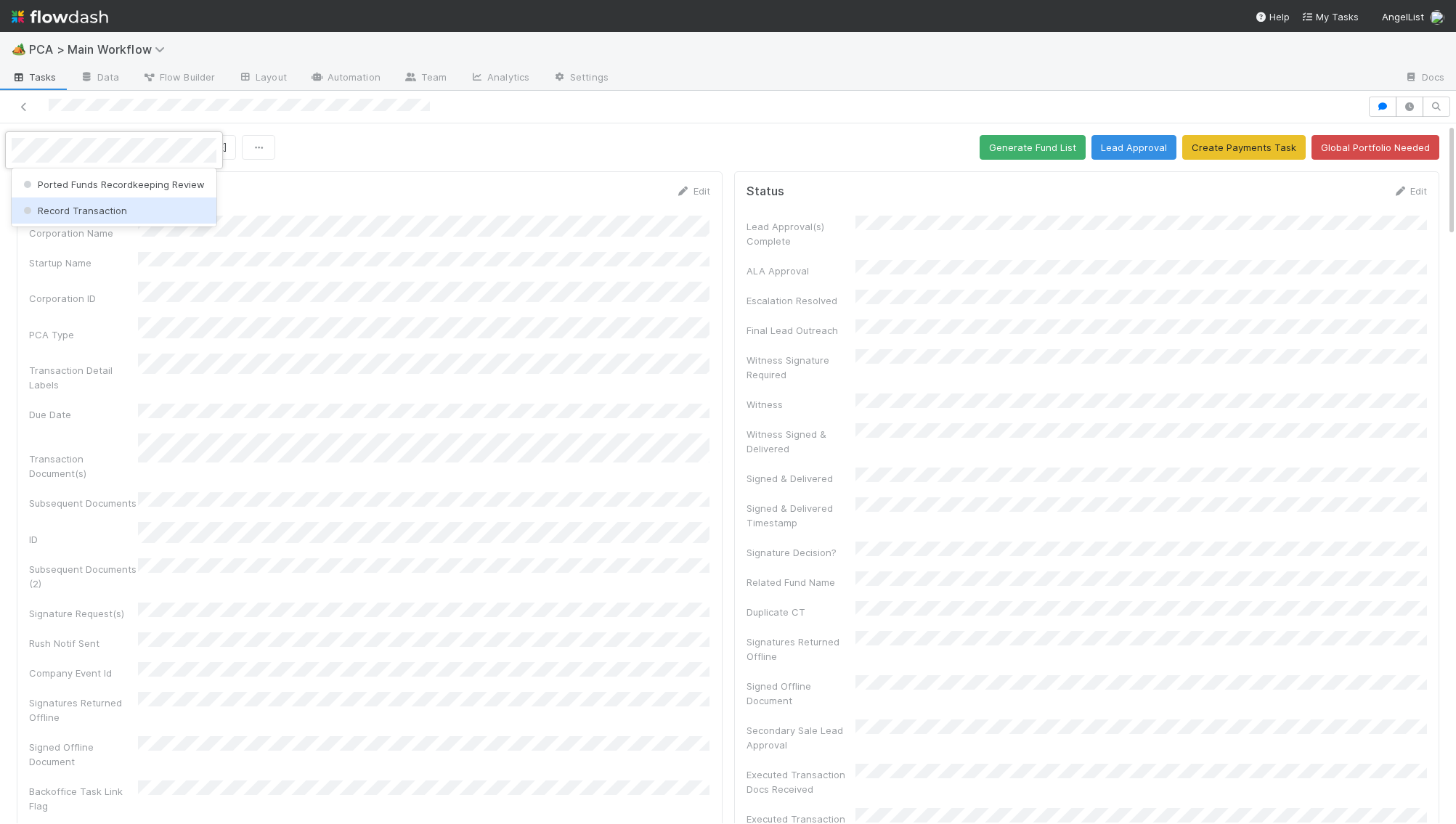
drag, startPoint x: 99, startPoint y: 210, endPoint x: 809, endPoint y: 368, distance: 727.4
click at [104, 211] on span "Record Transaction" at bounding box center [73, 211] width 107 height 12
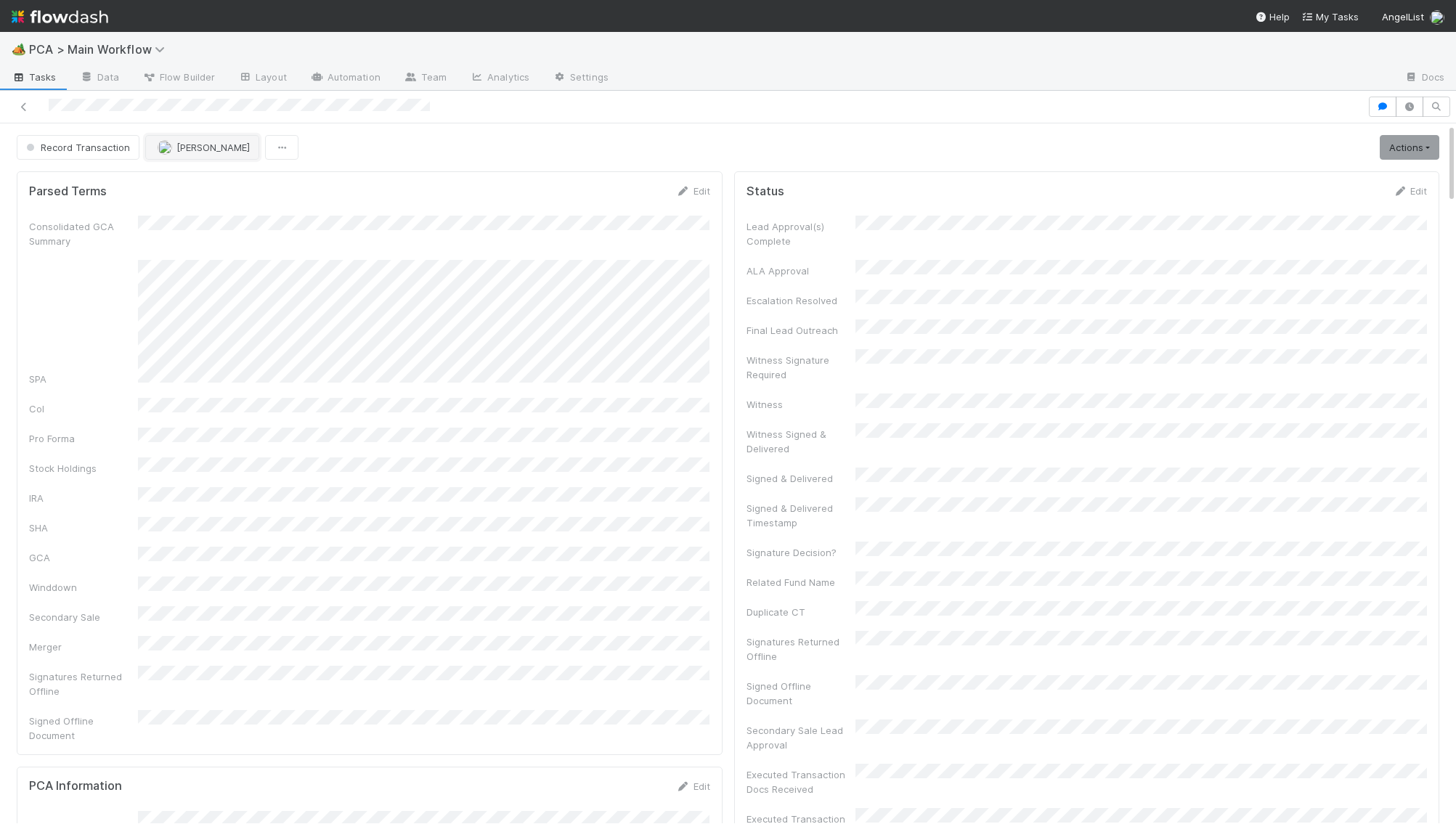
click at [239, 144] on span "[PERSON_NAME]" at bounding box center [213, 148] width 73 height 12
click at [253, 178] on div "Philip Chung" at bounding box center [239, 184] width 205 height 26
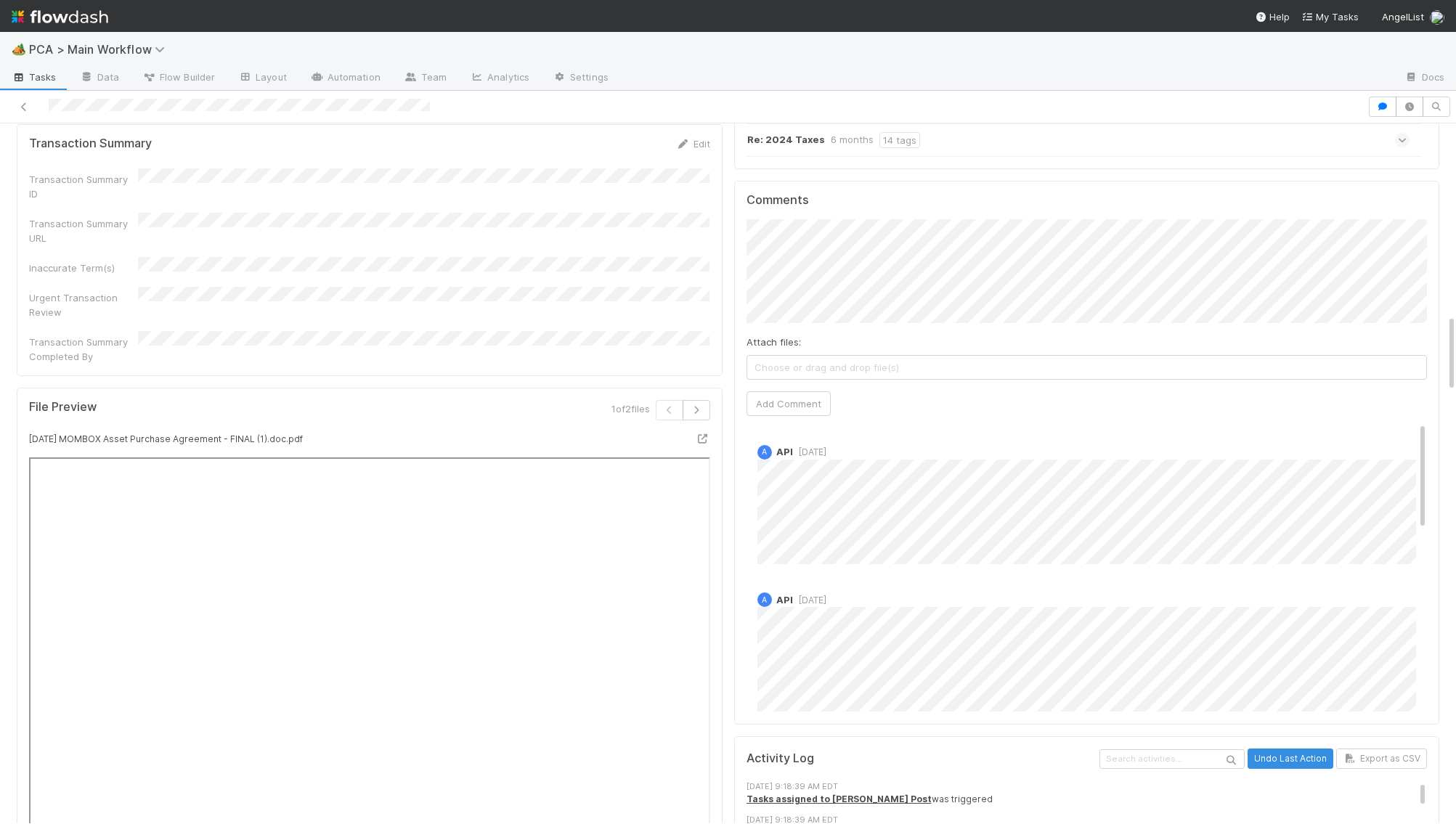
scroll to position [1722, 0]
click at [825, 200] on span "Philip Chung" at bounding box center [820, 201] width 73 height 12
drag, startPoint x: 806, startPoint y: 326, endPoint x: 677, endPoint y: 268, distance: 141.4
click at [801, 392] on button "Add Comment" at bounding box center [789, 404] width 84 height 24
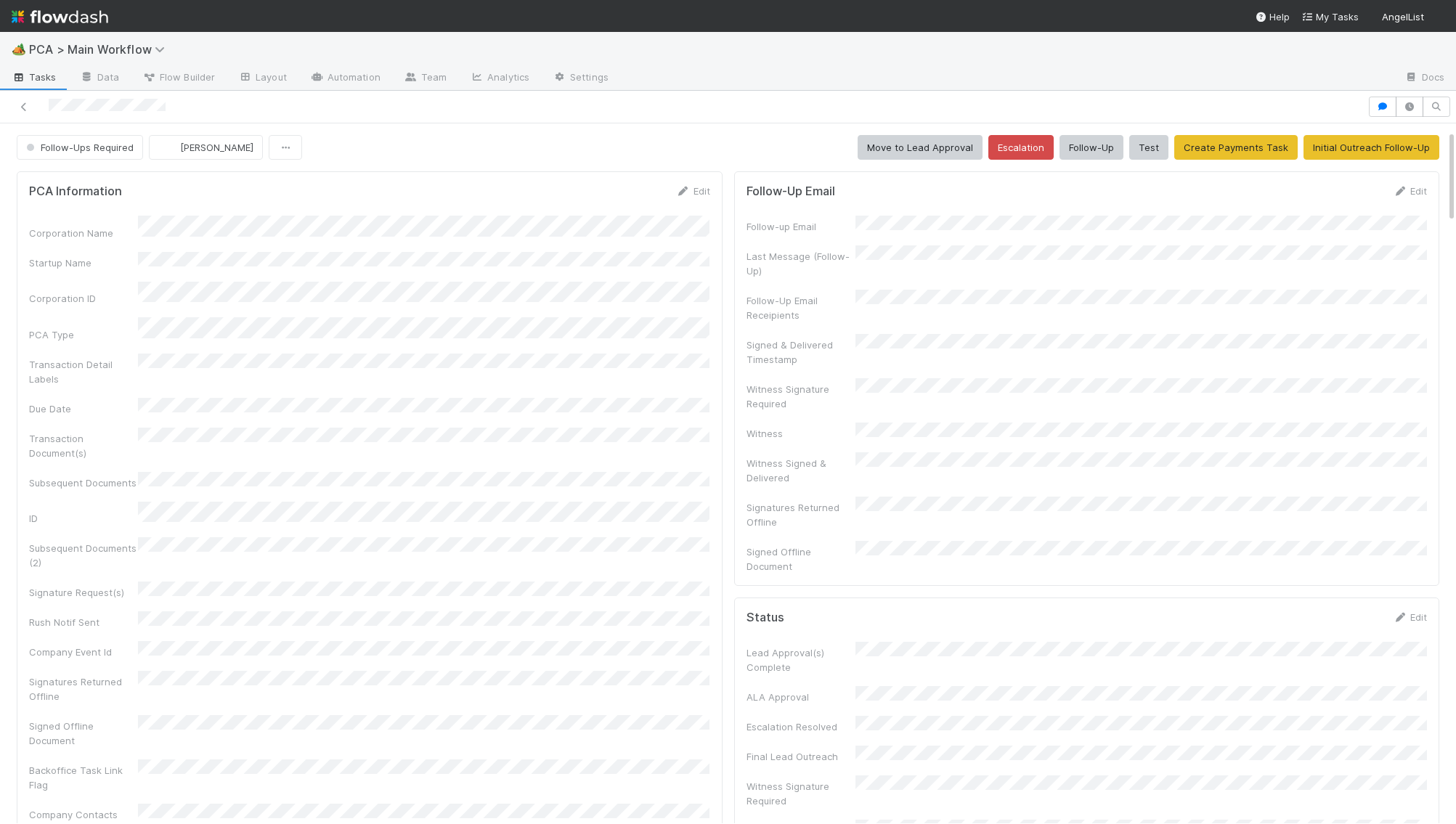
scroll to position [894, 0]
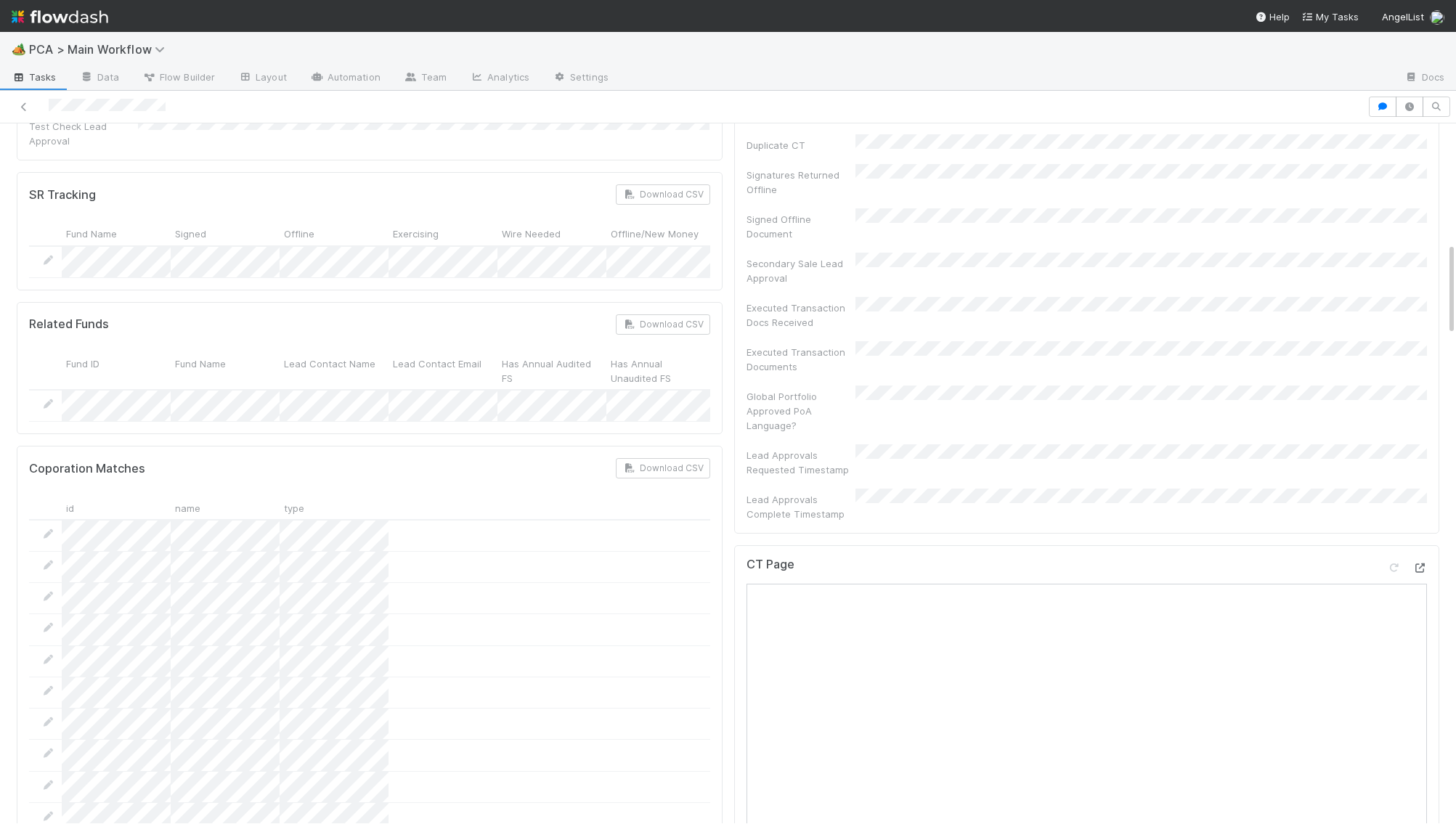
click at [1426, 563] on icon at bounding box center [1419, 568] width 15 height 10
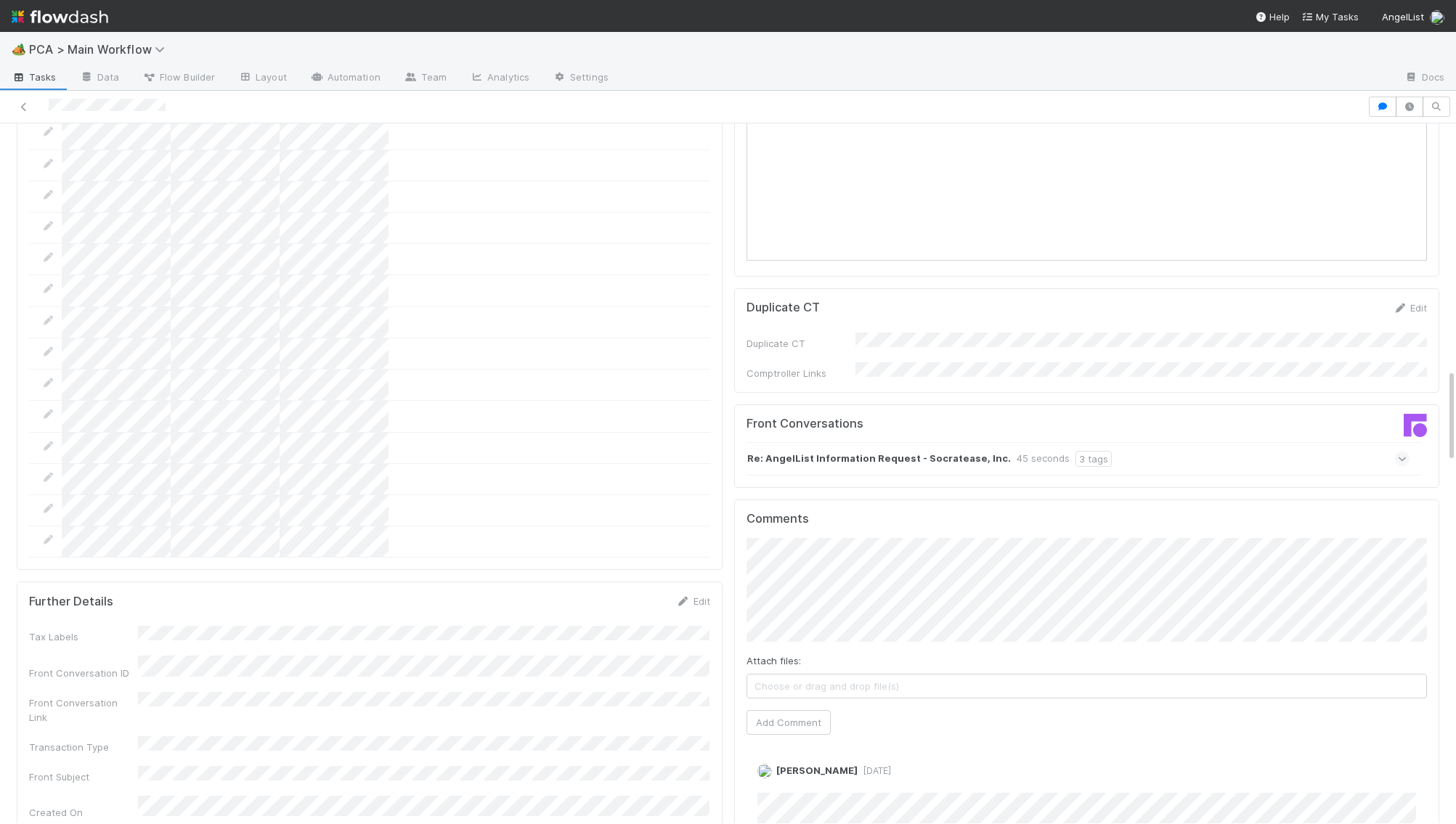
scroll to position [1837, 0]
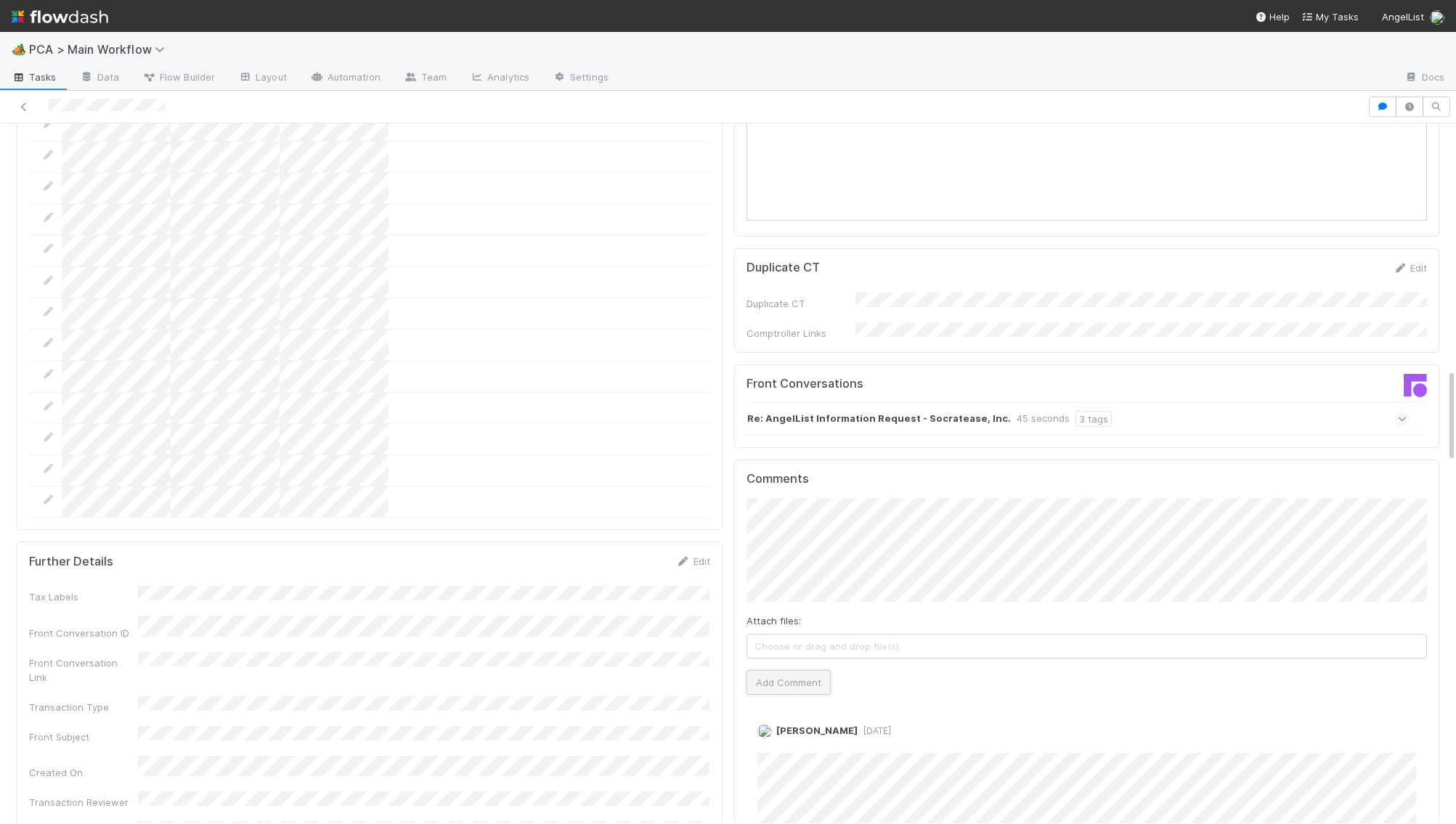
click at [773, 670] on button "Add Comment" at bounding box center [789, 682] width 84 height 24
drag, startPoint x: 445, startPoint y: 370, endPoint x: 383, endPoint y: 347, distance: 66.1
click at [445, 369] on div at bounding box center [369, 47] width 681 height 942
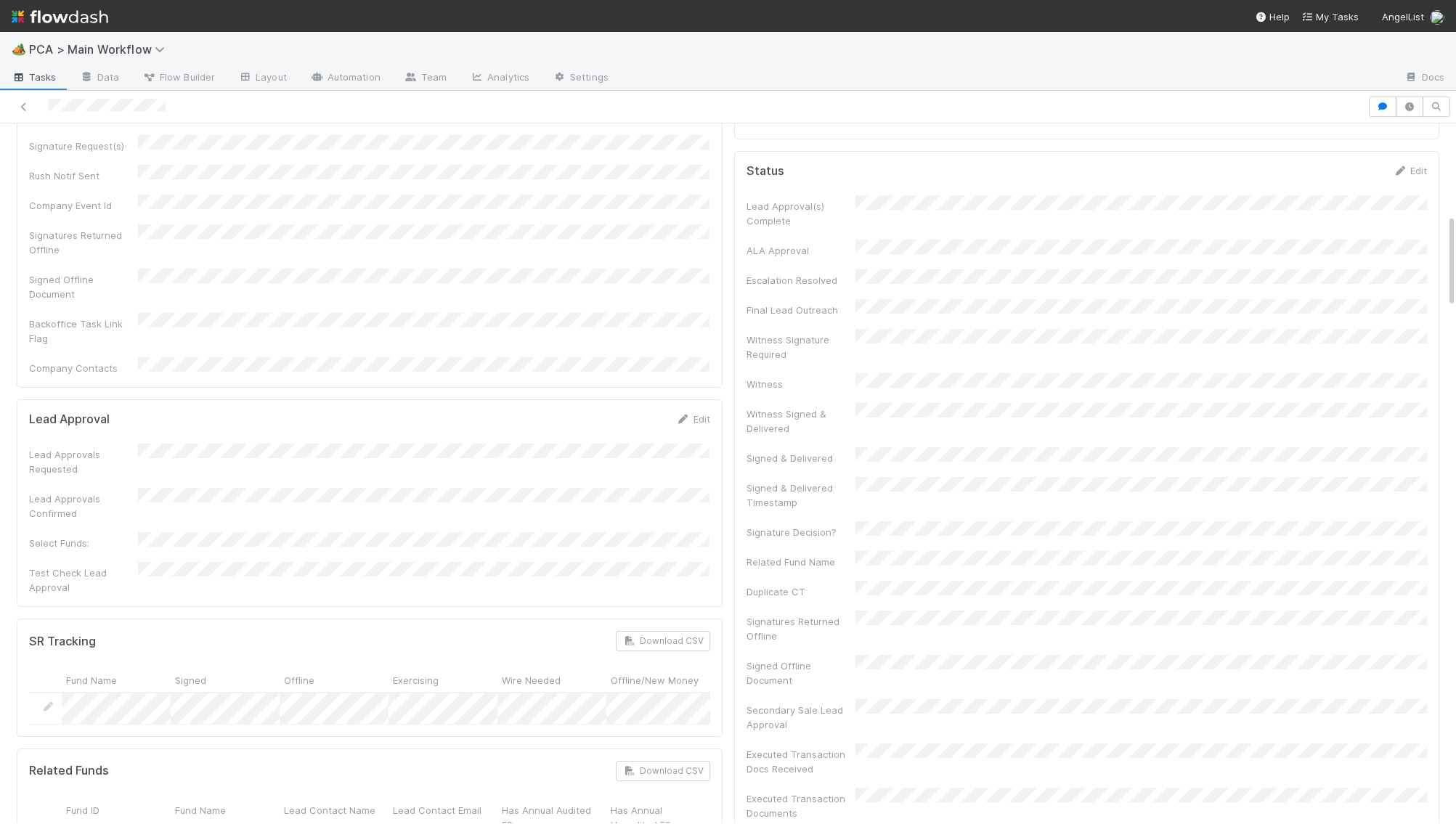
scroll to position [0, 0]
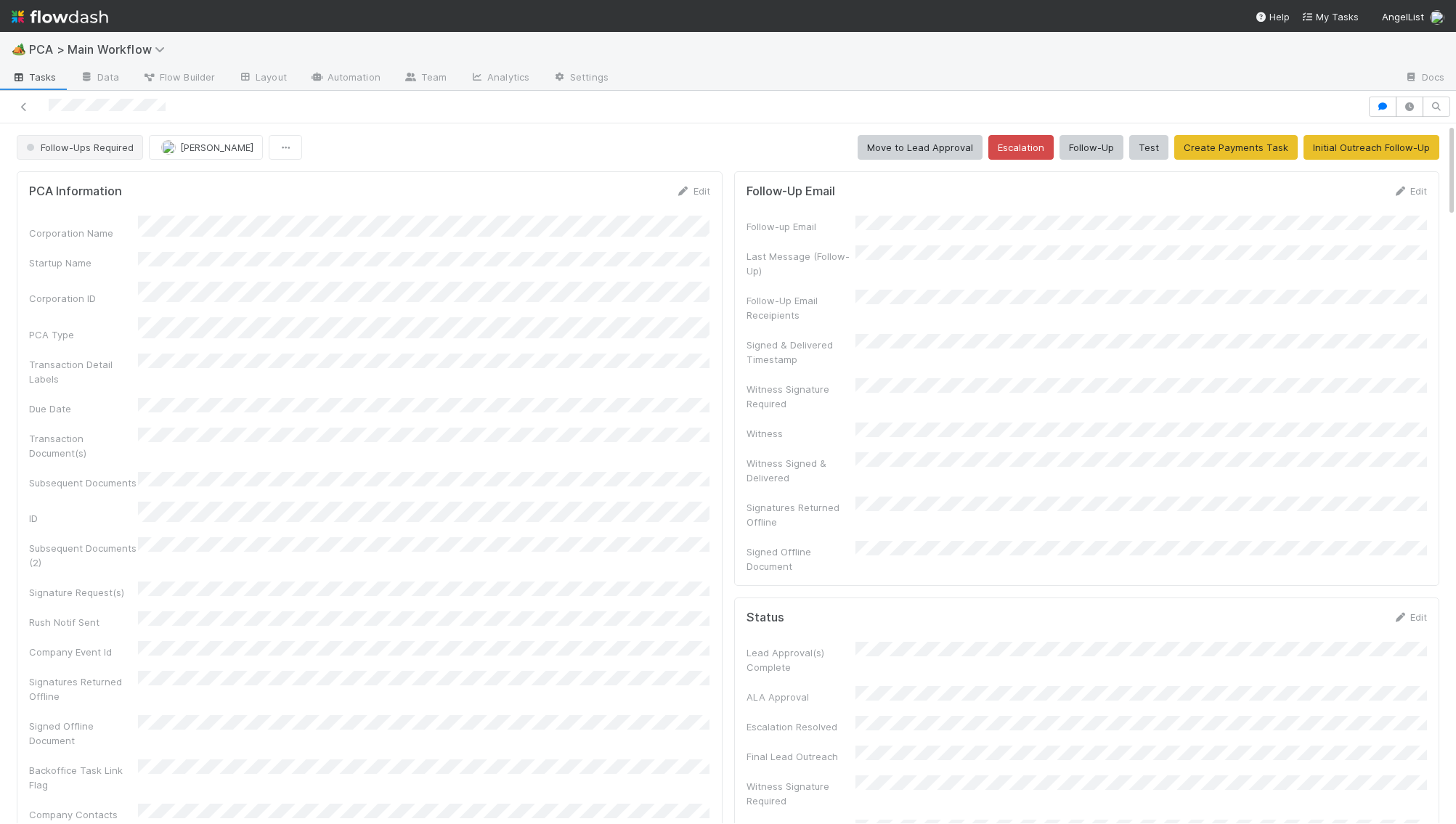
drag, startPoint x: 111, startPoint y: 170, endPoint x: 106, endPoint y: 150, distance: 20.6
click at [106, 150] on span "Follow-Ups Required" at bounding box center [78, 148] width 111 height 12
click at [122, 183] on div "No Action Needed" at bounding box center [114, 184] width 205 height 26
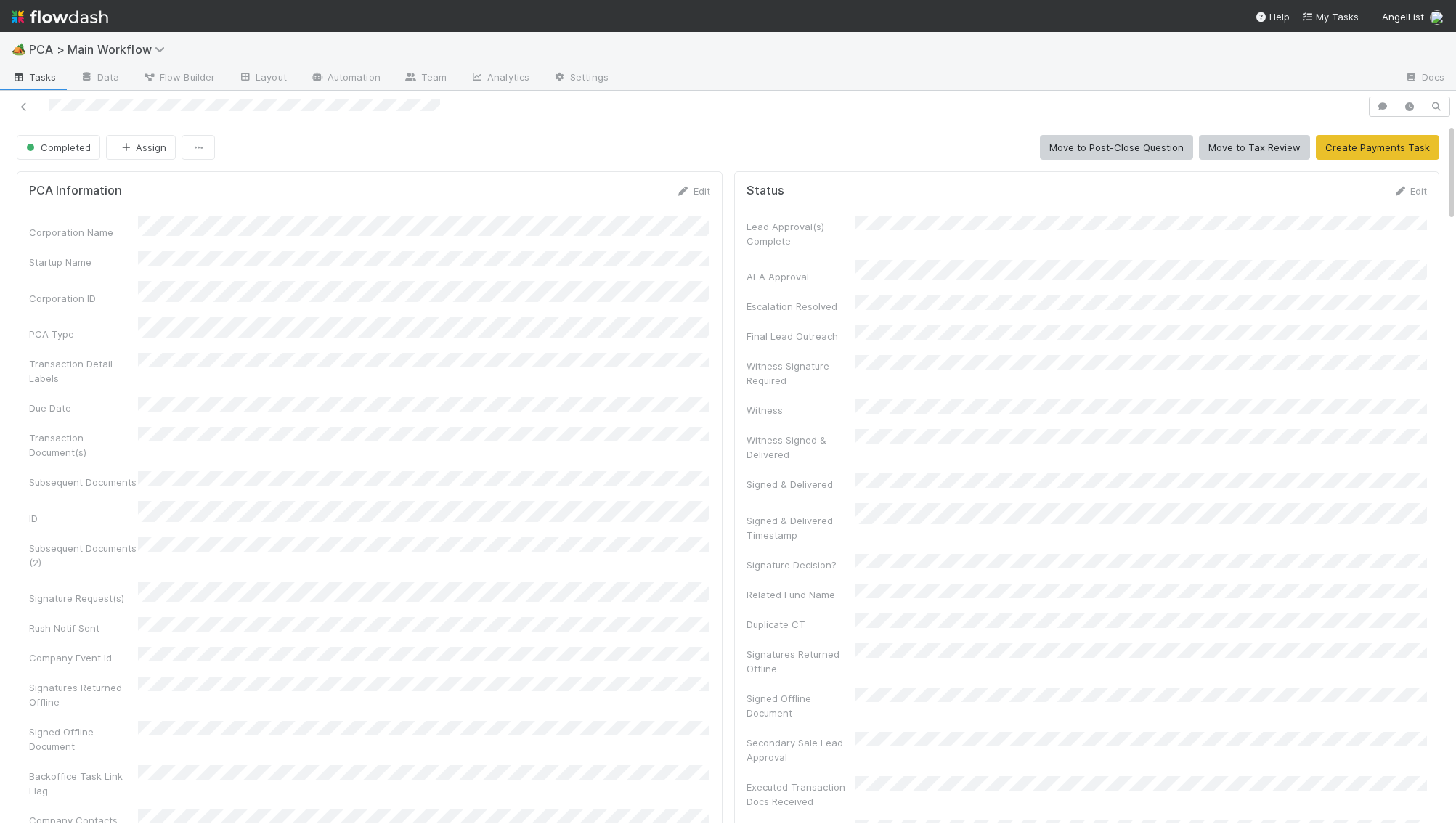
scroll to position [295, 680]
click at [691, 190] on link "Edit" at bounding box center [693, 191] width 34 height 12
click at [635, 186] on button "Save" at bounding box center [633, 196] width 41 height 24
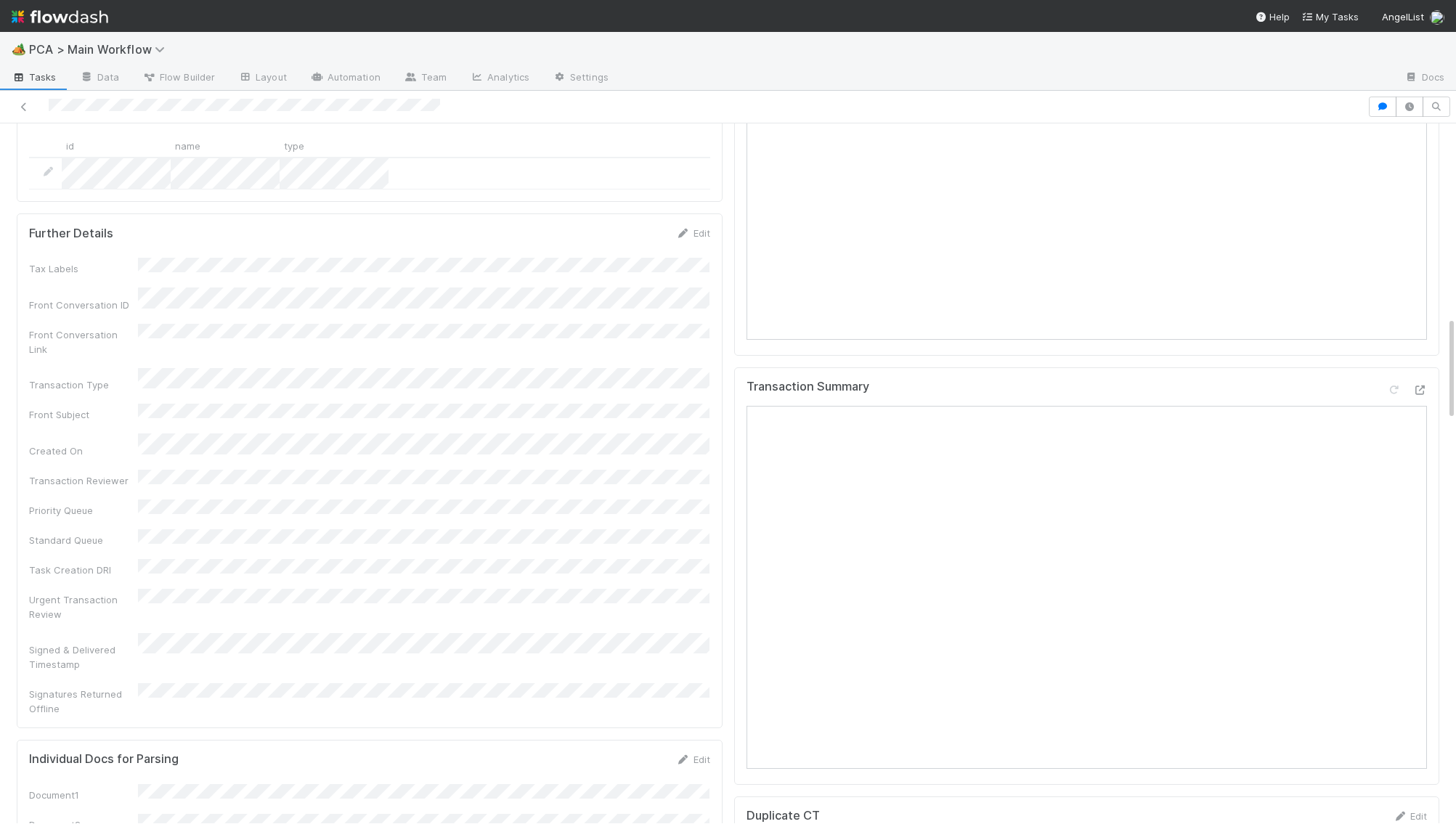
scroll to position [0, 1]
click at [1415, 386] on icon at bounding box center [1418, 391] width 15 height 10
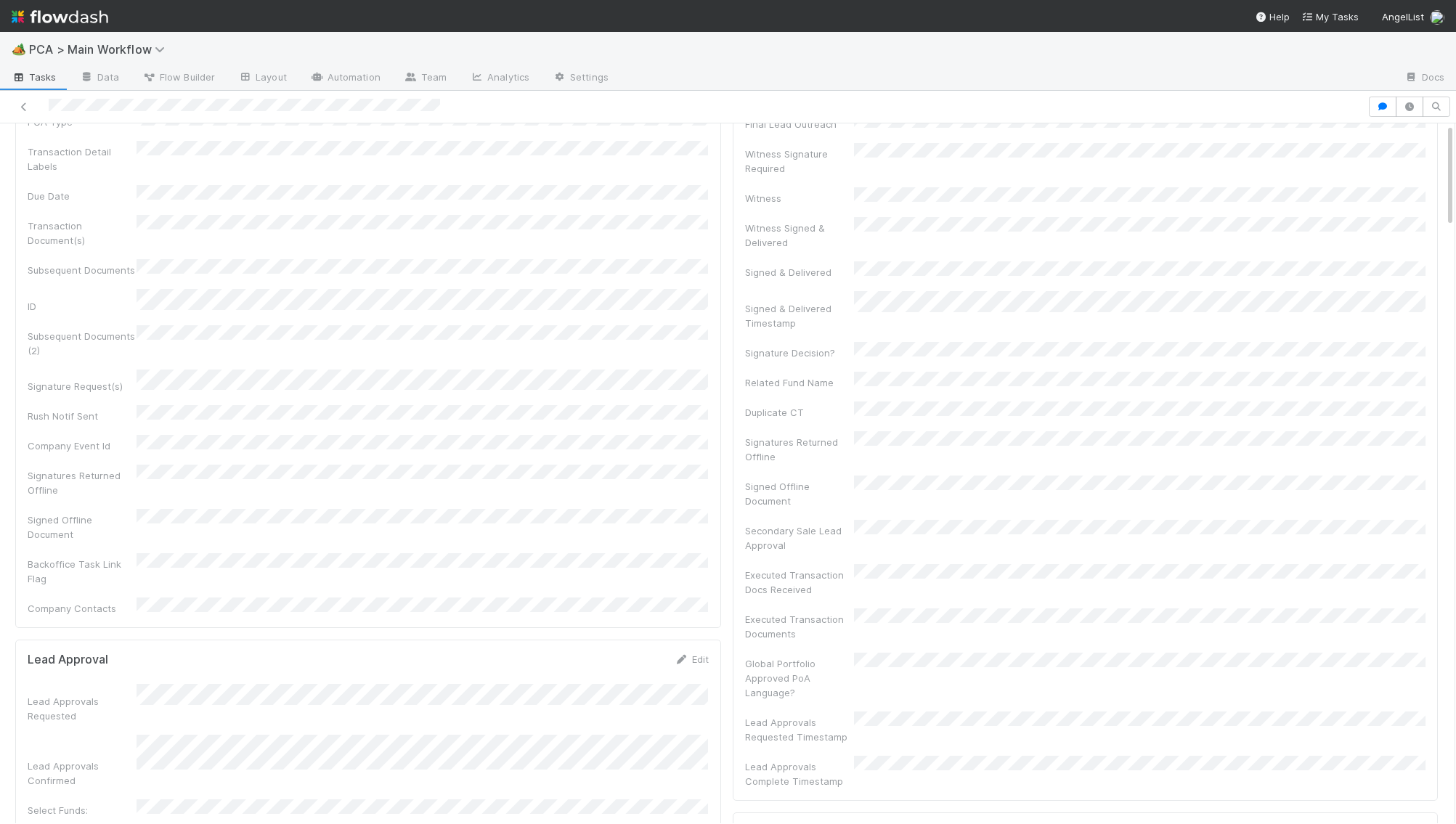
scroll to position [0, 0]
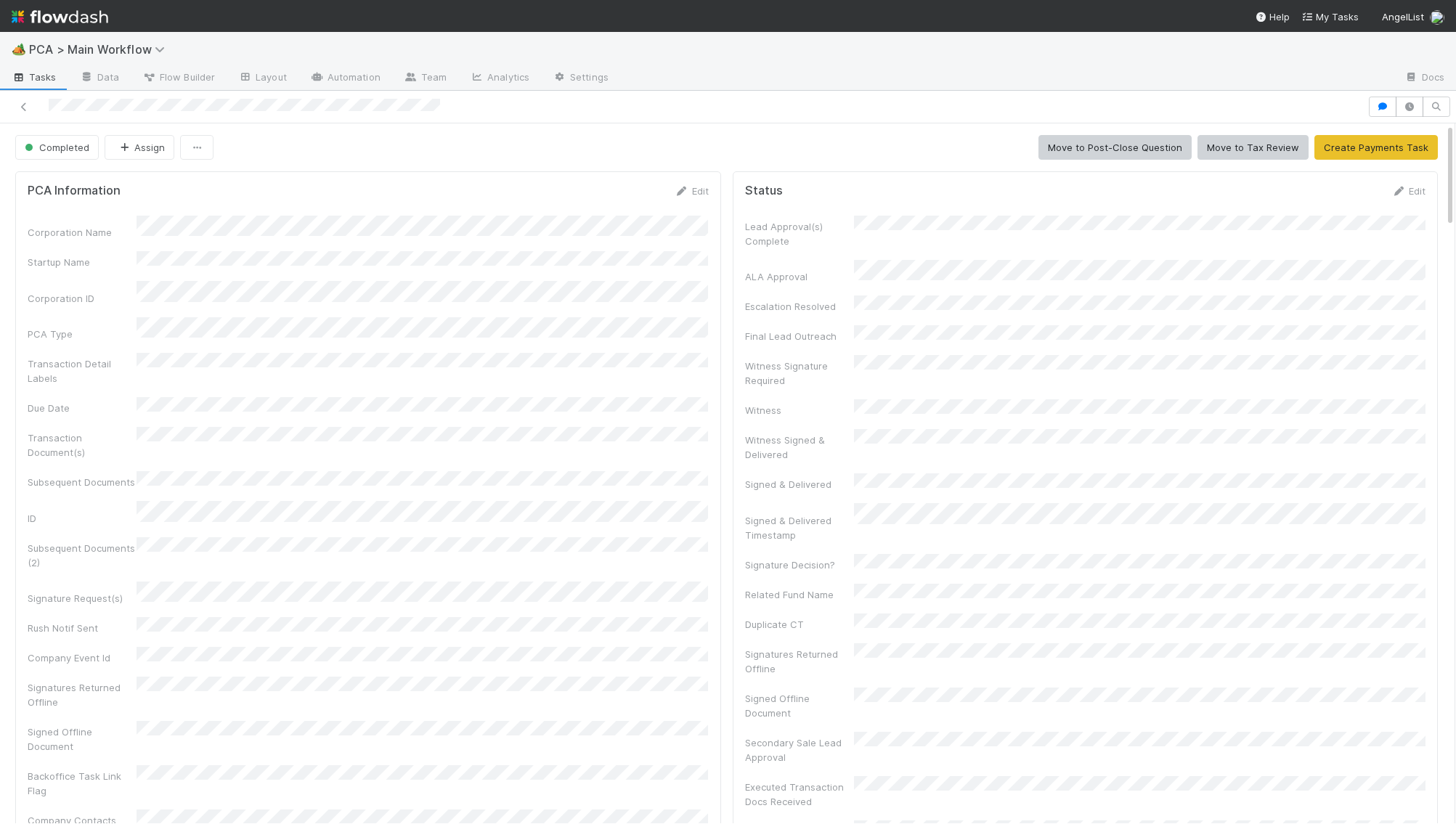
click at [472, 428] on div "Transaction Document(s)" at bounding box center [367, 443] width 681 height 32
click at [47, 143] on button "Completed" at bounding box center [57, 147] width 83 height 24
click at [74, 198] on div "Record Transaction" at bounding box center [112, 211] width 205 height 26
drag, startPoint x: 74, startPoint y: 197, endPoint x: 134, endPoint y: 220, distance: 64.3
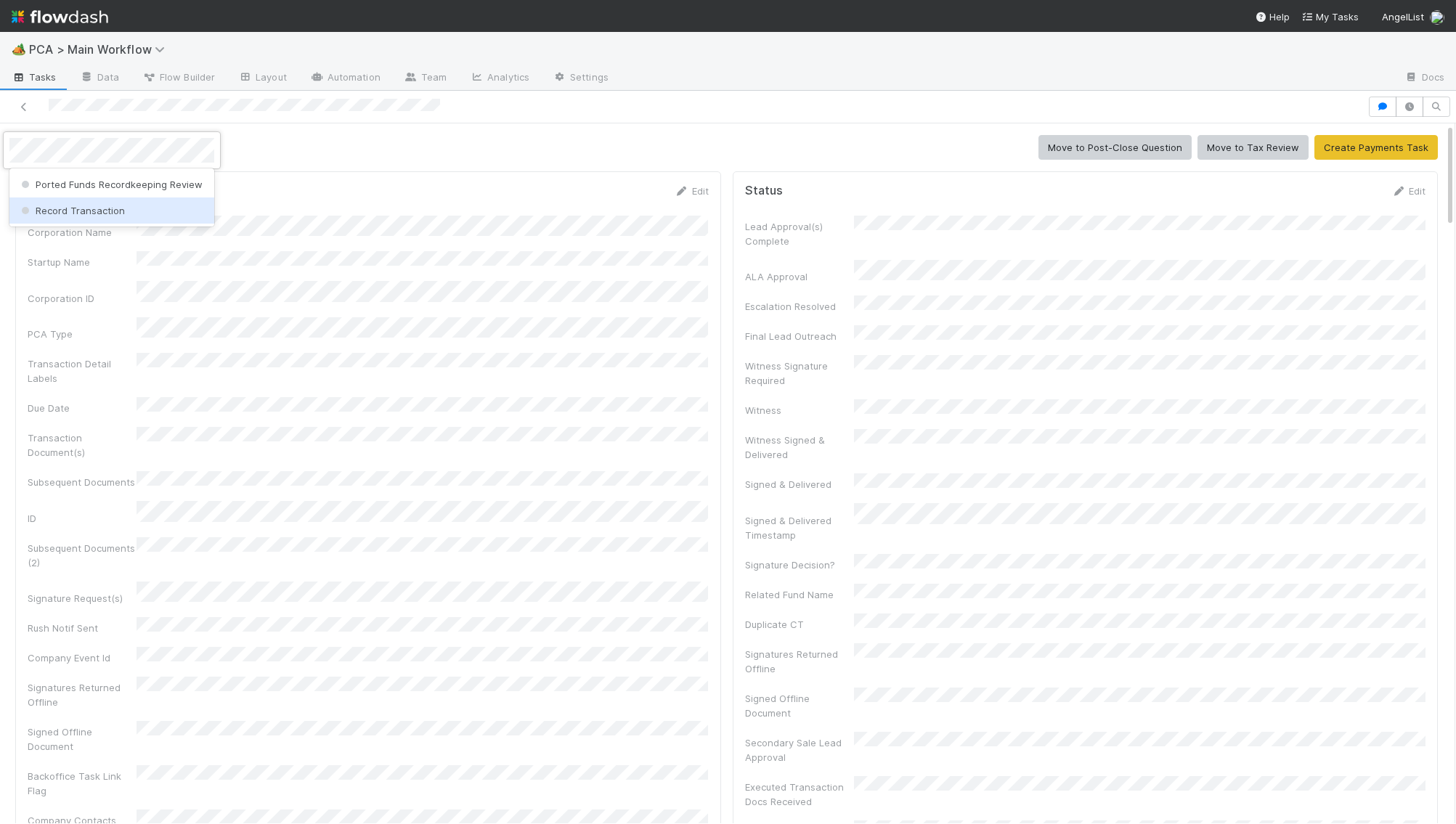
click at [75, 197] on h5 "PCA Information" at bounding box center [73, 191] width 93 height 15
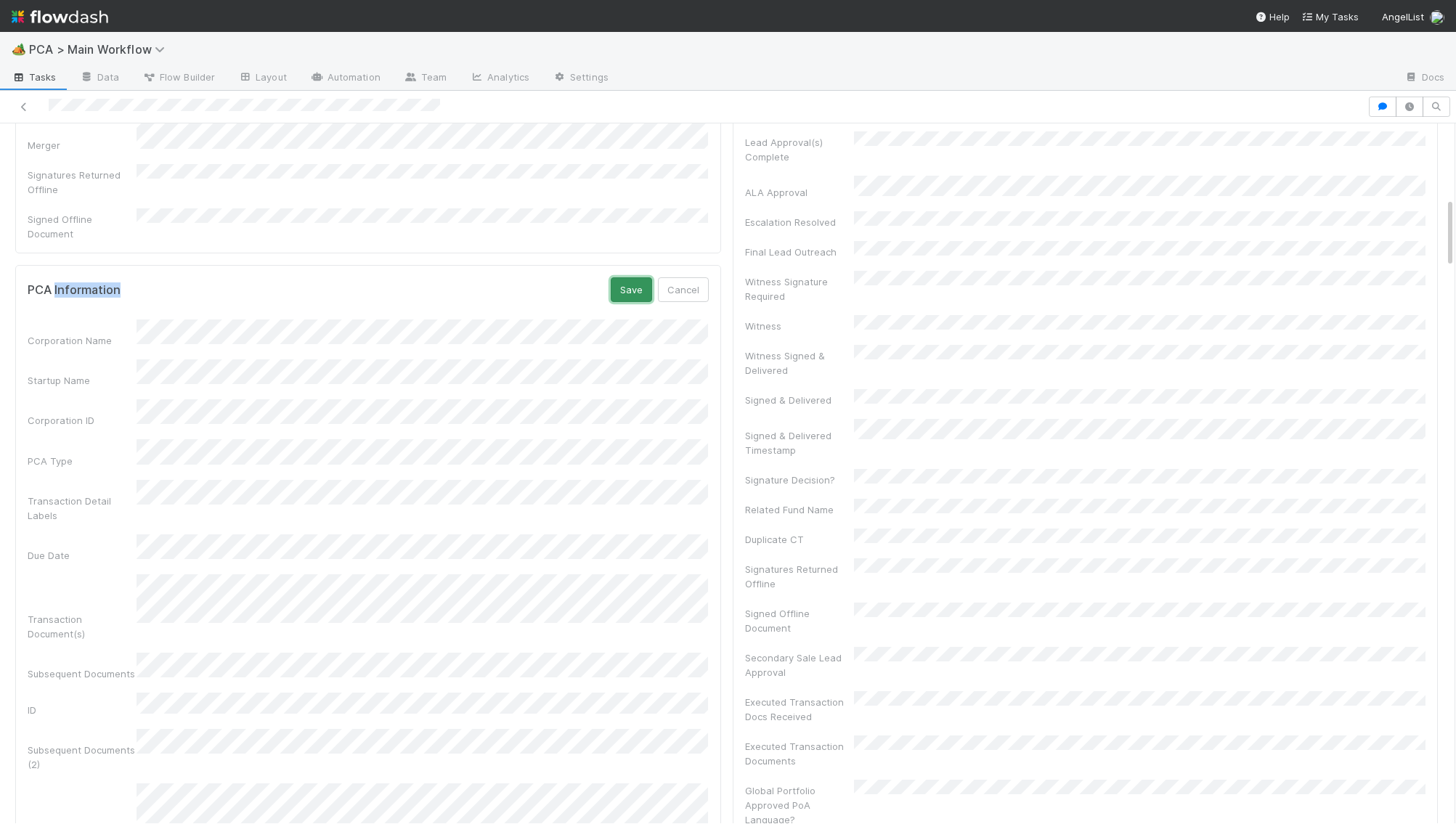
click at [625, 277] on button "Save" at bounding box center [631, 289] width 41 height 24
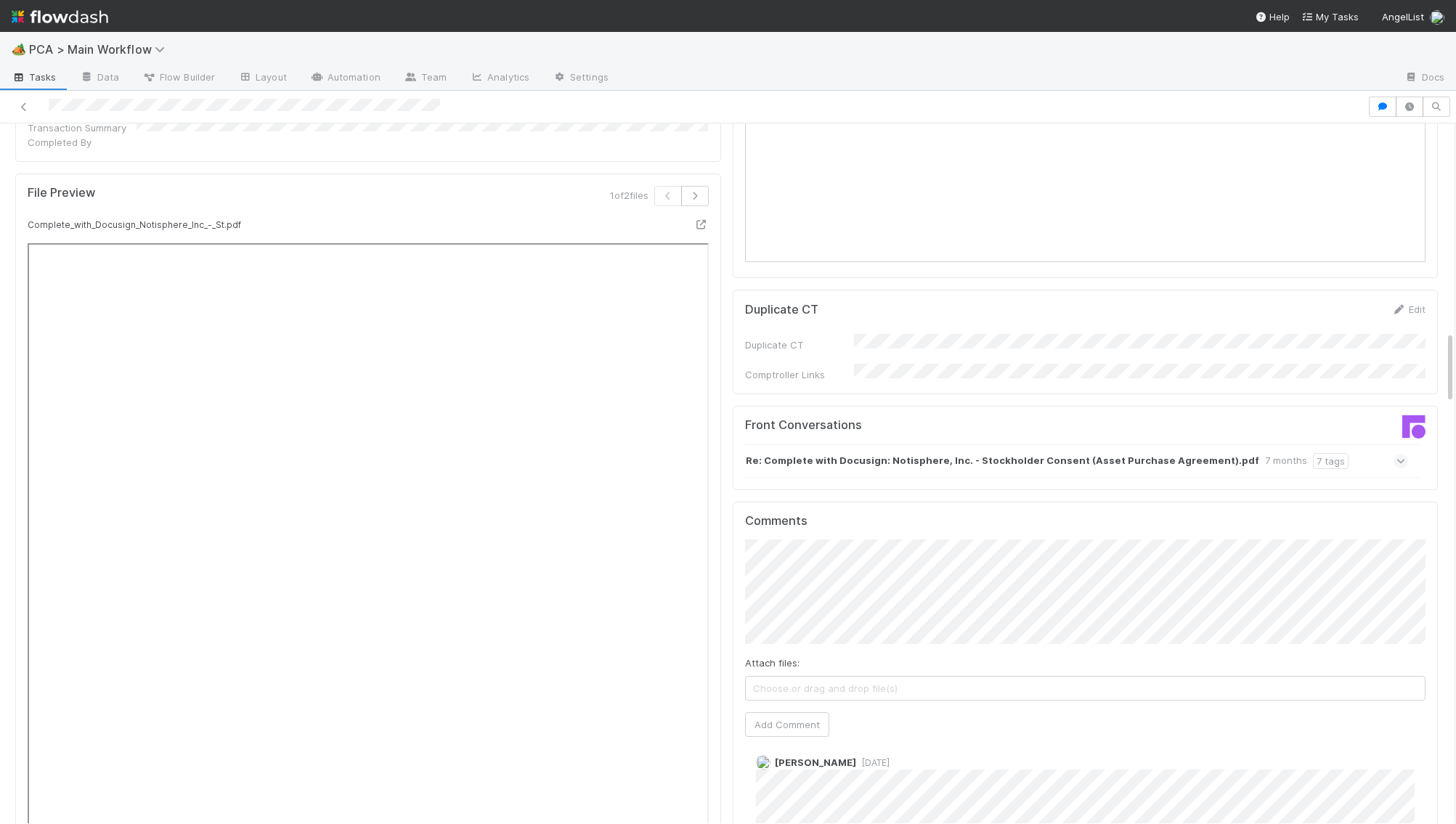
scroll to position [2030, 0]
drag, startPoint x: 789, startPoint y: 645, endPoint x: 774, endPoint y: 640, distance: 15.8
click at [792, 698] on button "Add Comment" at bounding box center [787, 722] width 84 height 24
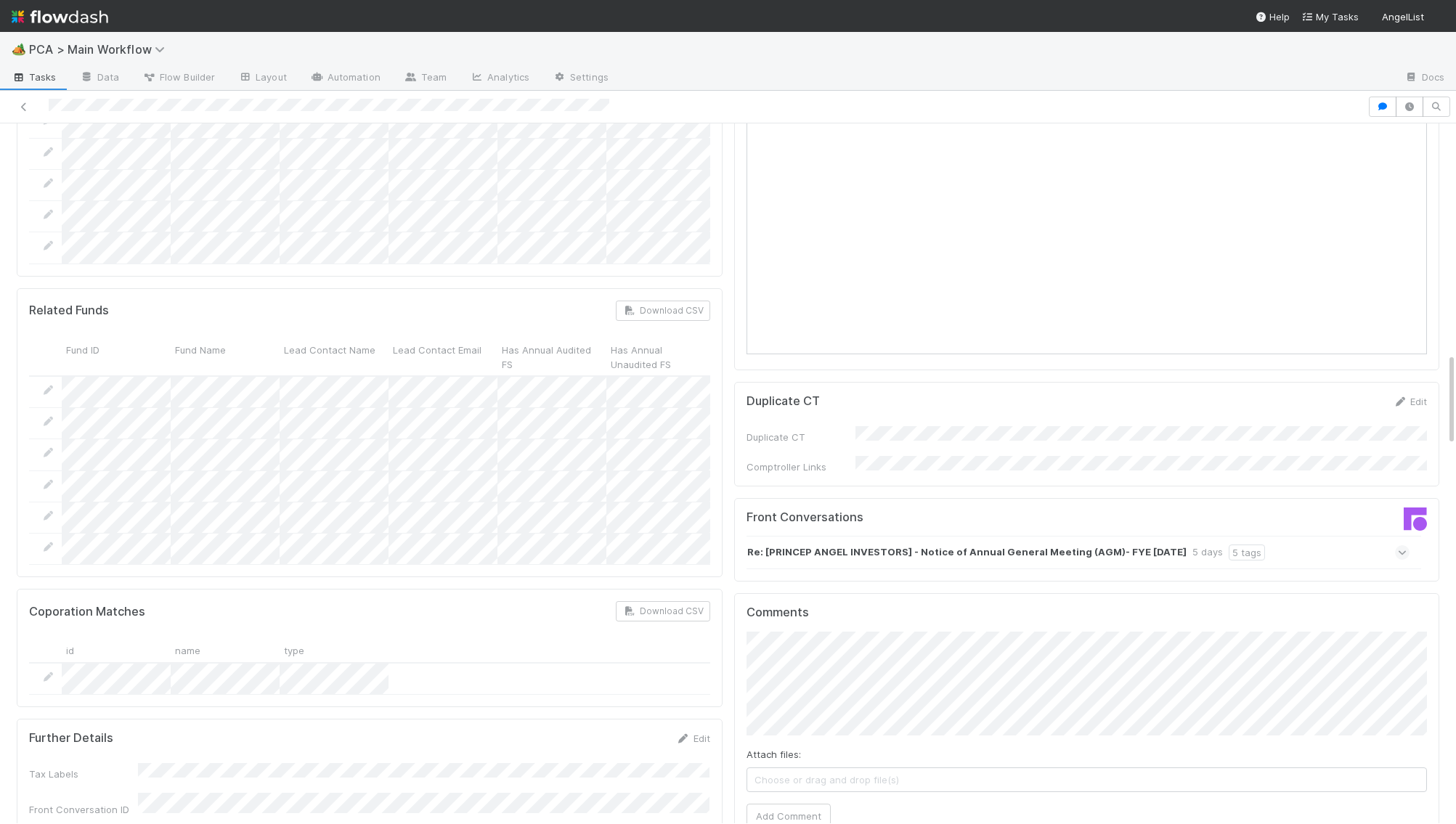
scroll to position [1715, 0]
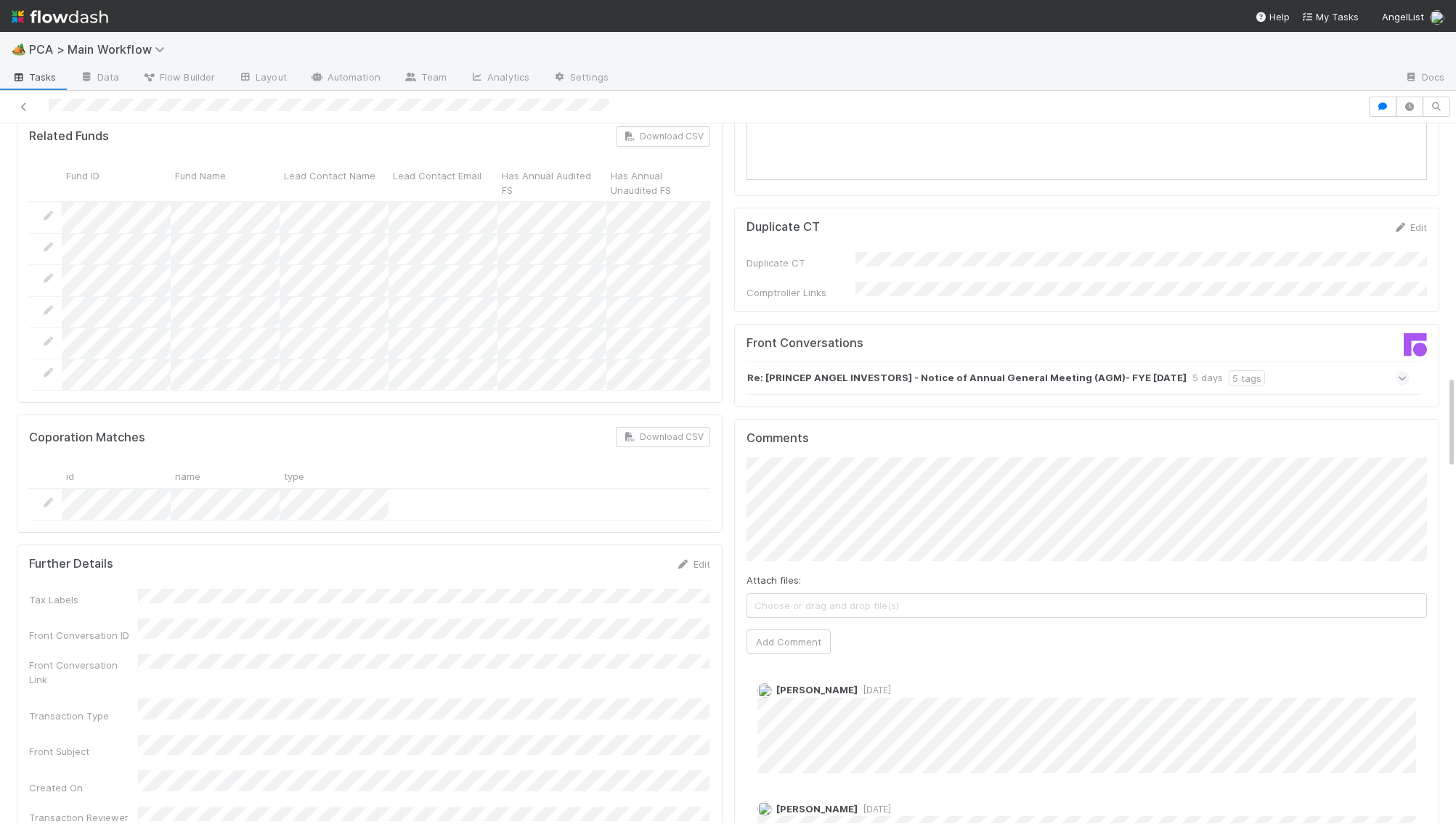
click at [966, 336] on h5 "Front Conversations" at bounding box center [911, 343] width 329 height 15
click at [967, 365] on div "Re: [PRINCEP ANGEL INVESTORS] - Notice of Annual General Meeting (AGM)- FYE [DA…" at bounding box center [1078, 382] width 663 height 33
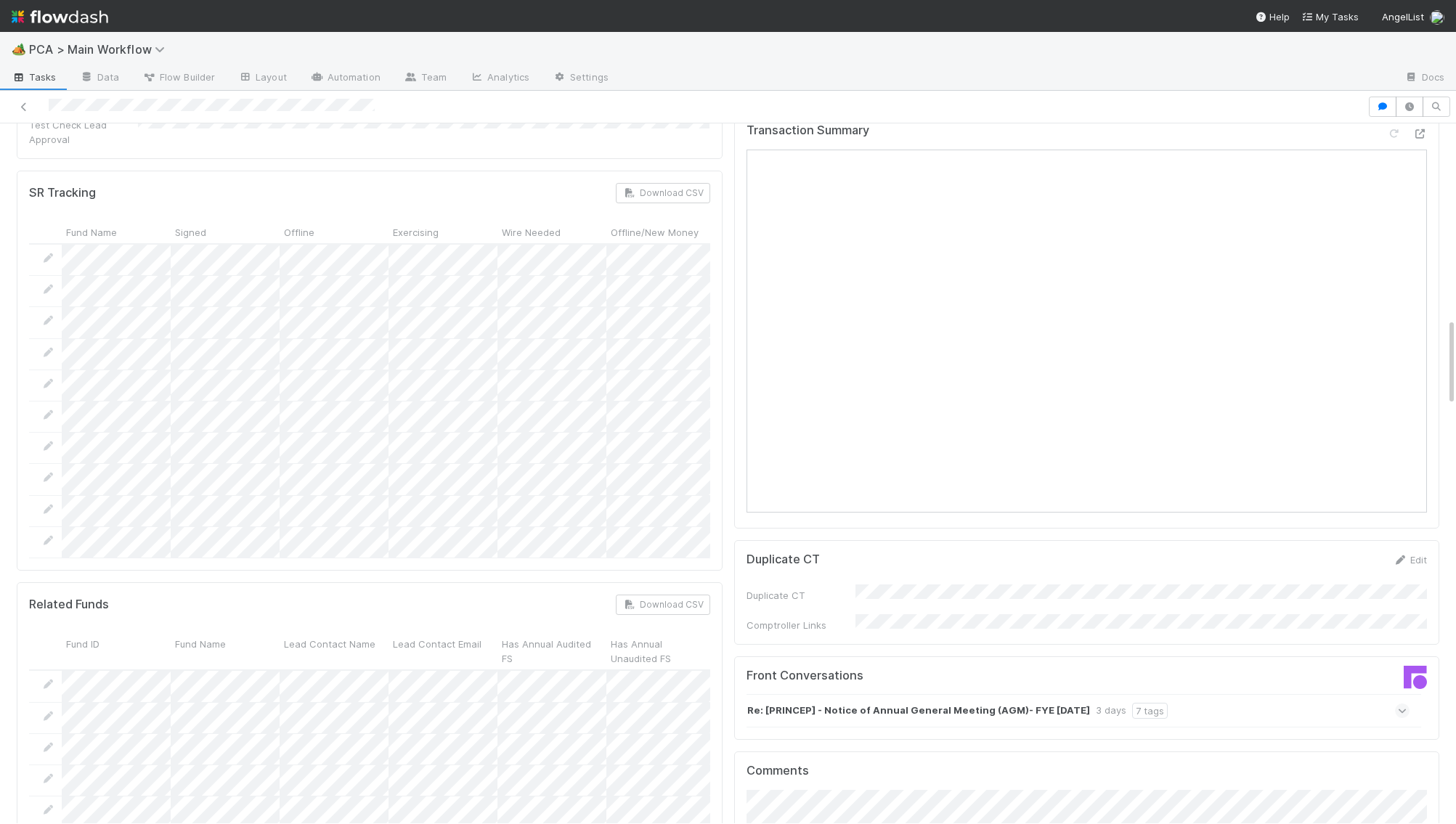
scroll to position [1561, 0]
click at [1259, 687] on div "Re: [PRINCEP] - Notice of Annual General Meeting (AGM)- FYE [DATE] 3 days 7 tags" at bounding box center [1078, 703] width 663 height 33
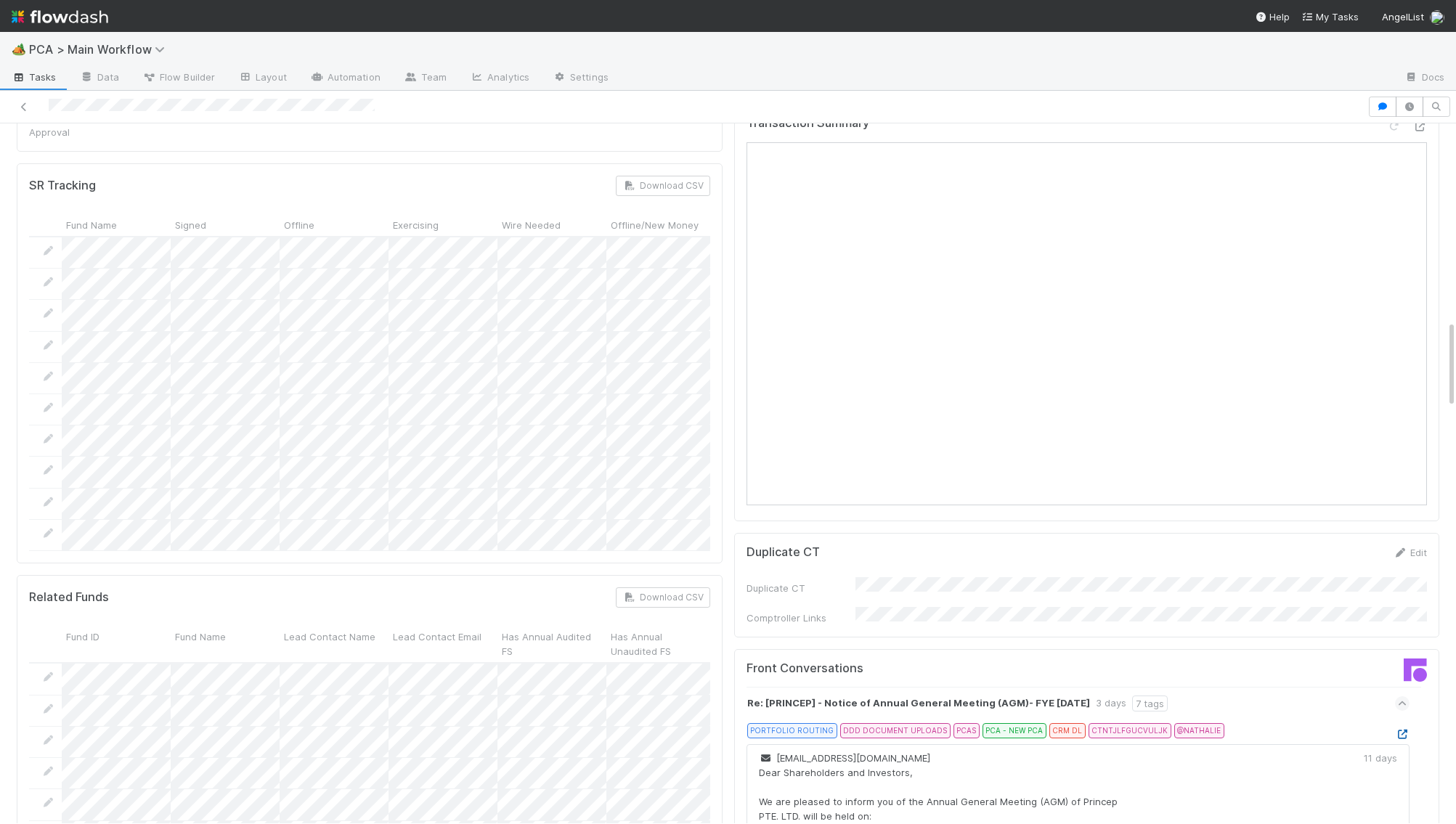
click at [1406, 730] on icon at bounding box center [1402, 735] width 15 height 10
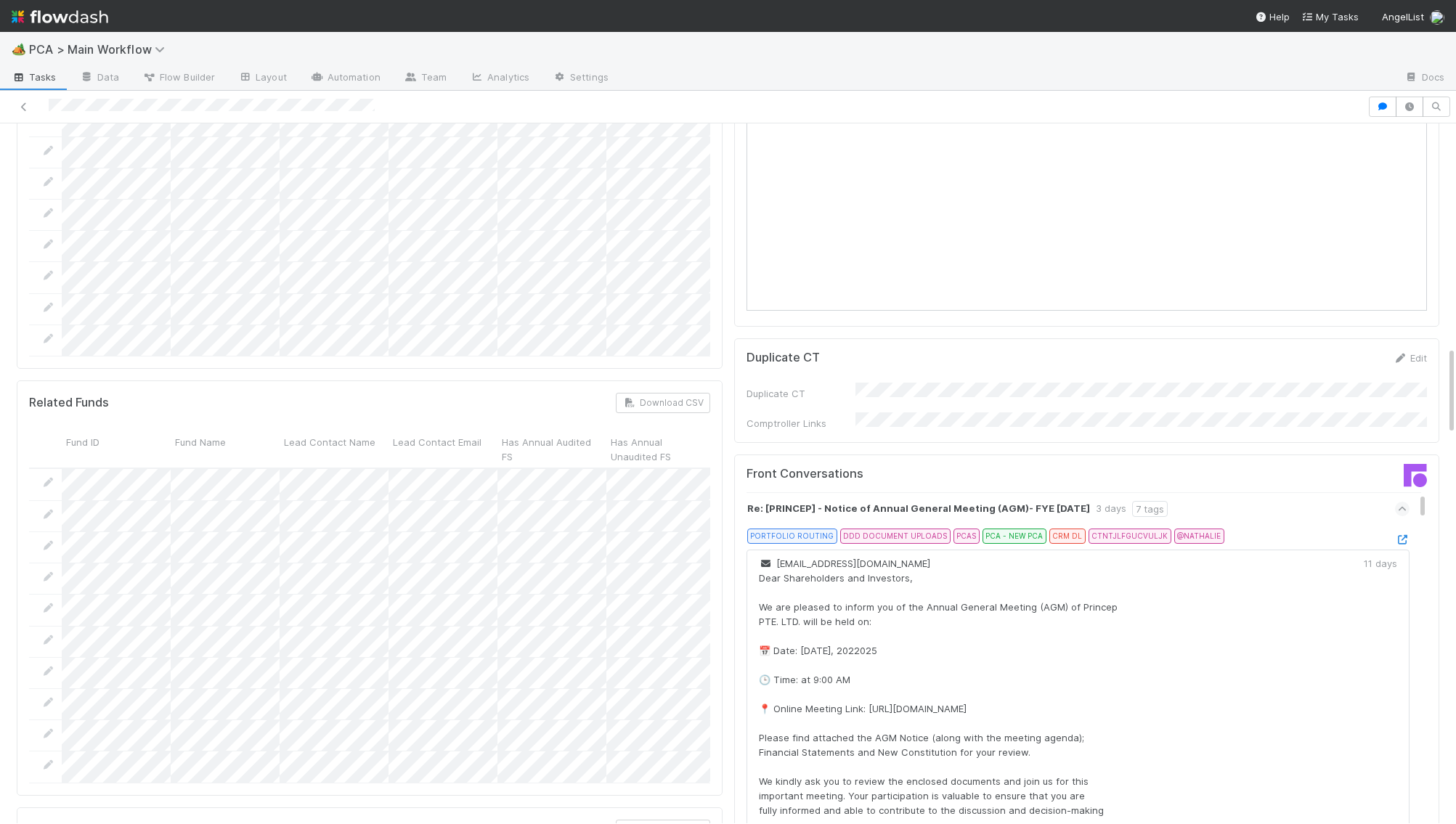
scroll to position [1774, 0]
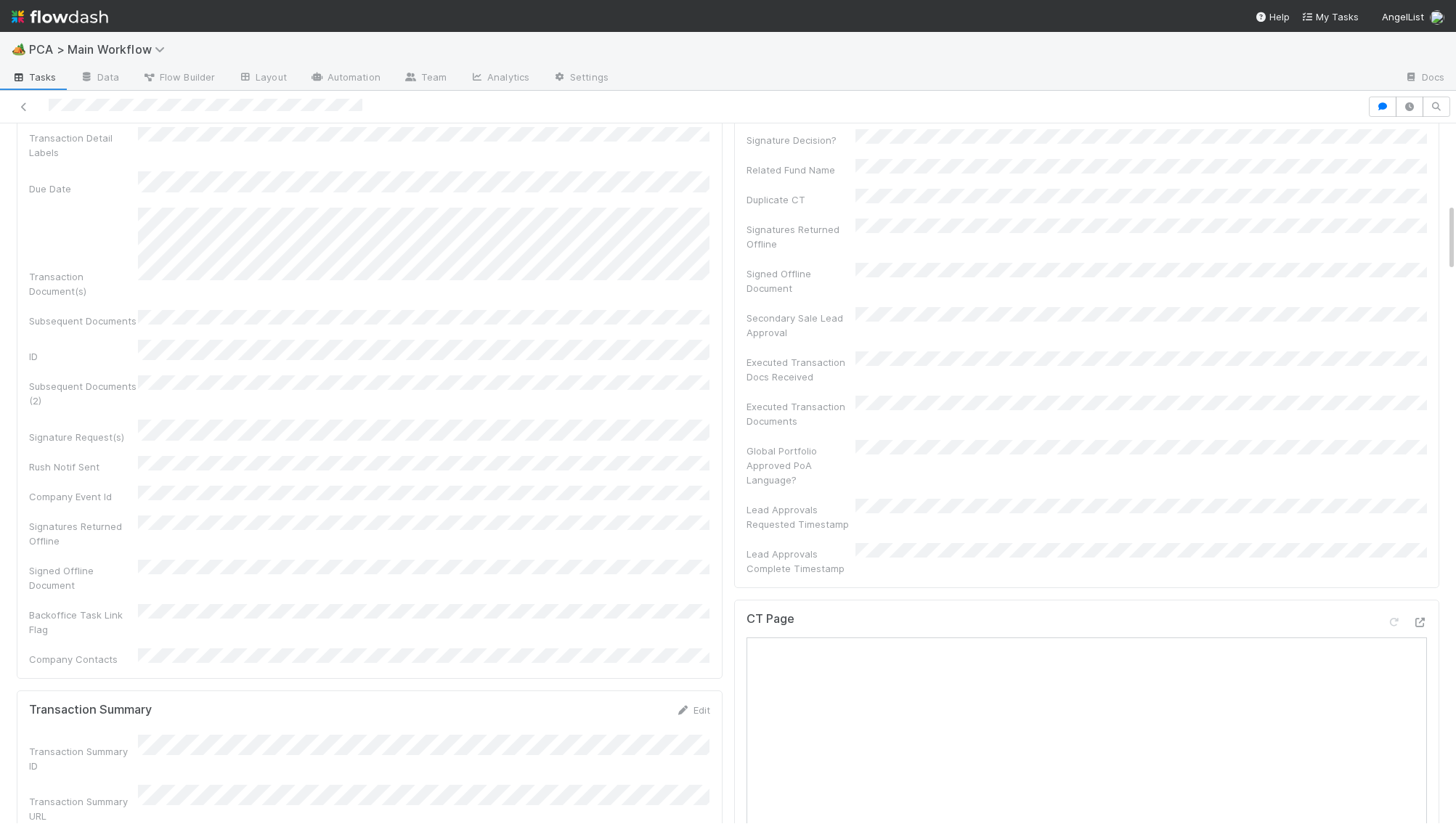
scroll to position [803, 0]
